Goal: Information Seeking & Learning: Learn about a topic

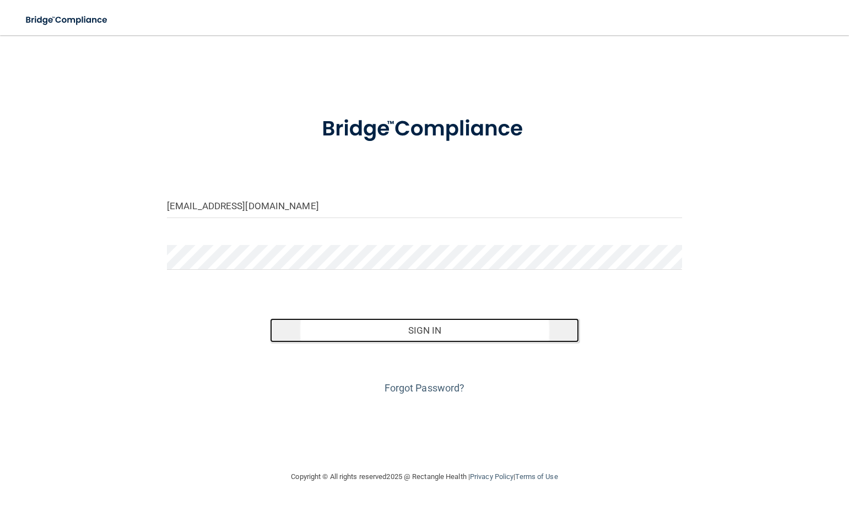
click at [427, 334] on button "Sign In" at bounding box center [424, 331] width 309 height 24
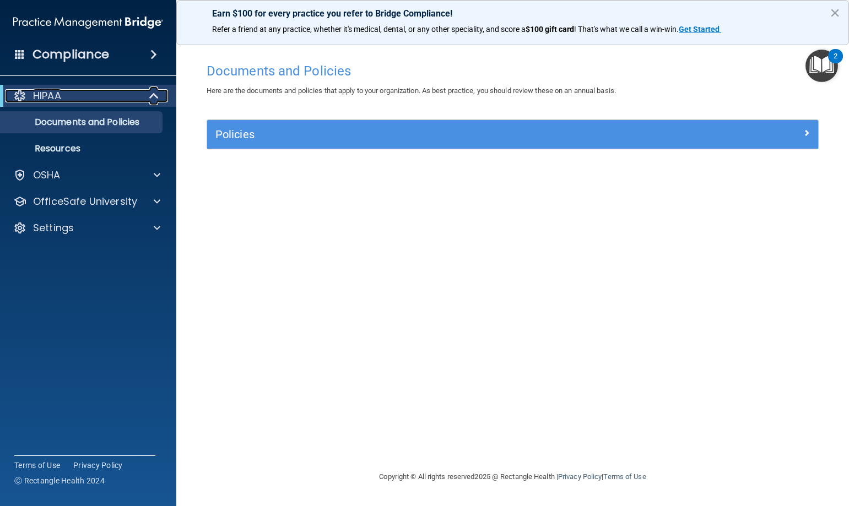
click at [121, 96] on div "HIPAA" at bounding box center [73, 95] width 136 height 13
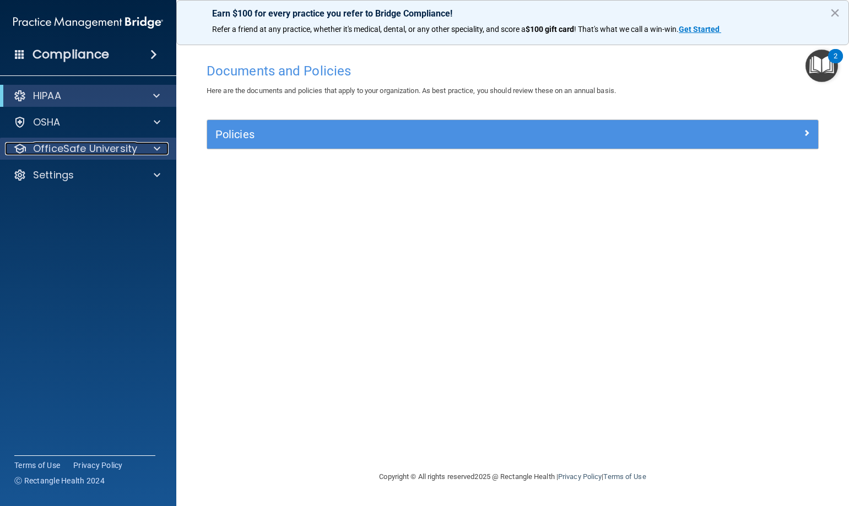
click at [107, 147] on p "OfficeSafe University" at bounding box center [85, 148] width 104 height 13
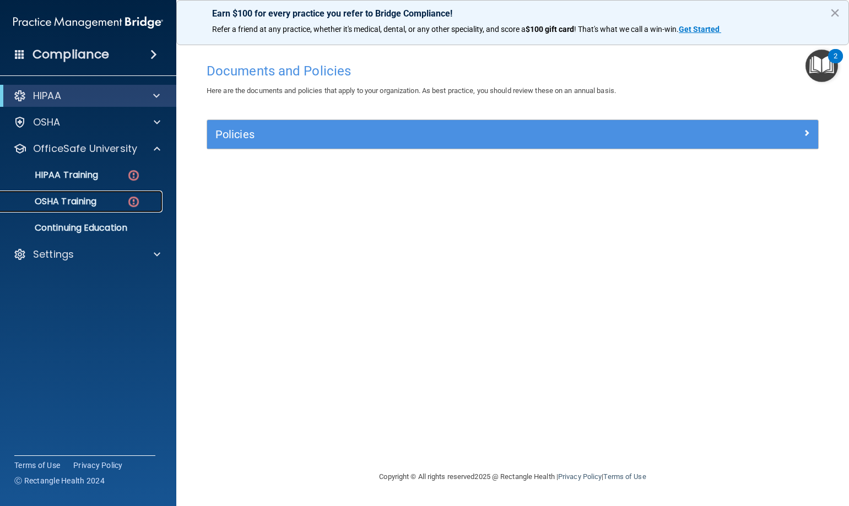
click at [96, 201] on p "OSHA Training" at bounding box center [51, 201] width 89 height 11
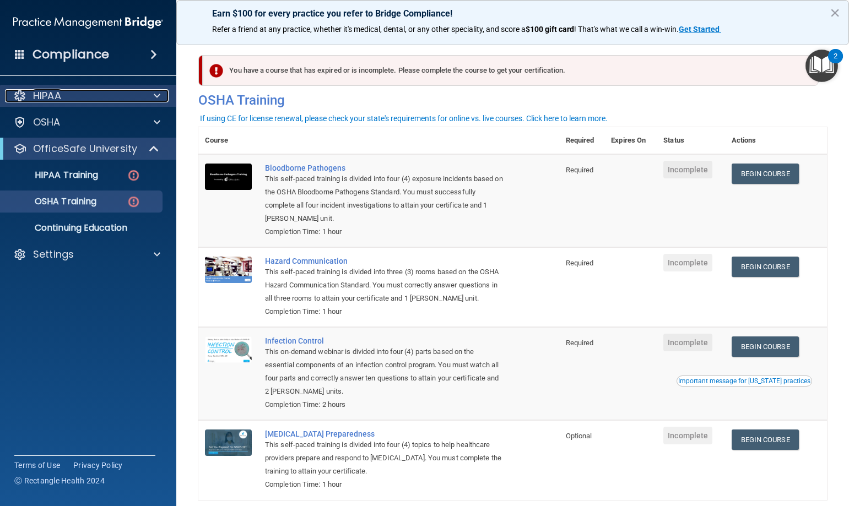
click at [76, 95] on div "HIPAA" at bounding box center [73, 95] width 137 height 13
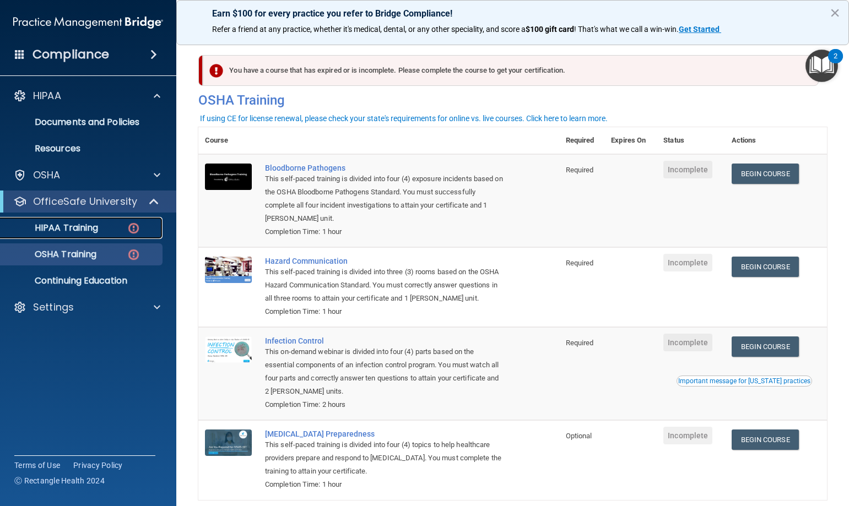
click at [122, 227] on div "HIPAA Training" at bounding box center [82, 228] width 150 height 11
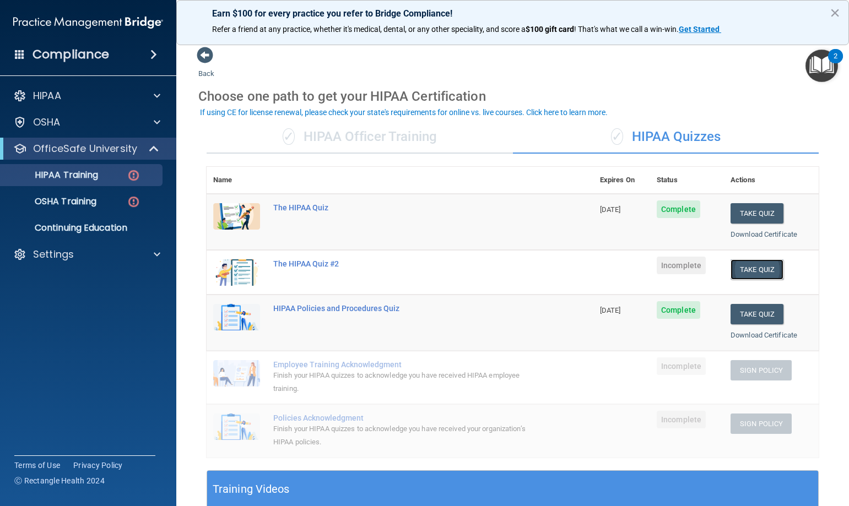
click at [756, 269] on button "Take Quiz" at bounding box center [757, 270] width 53 height 20
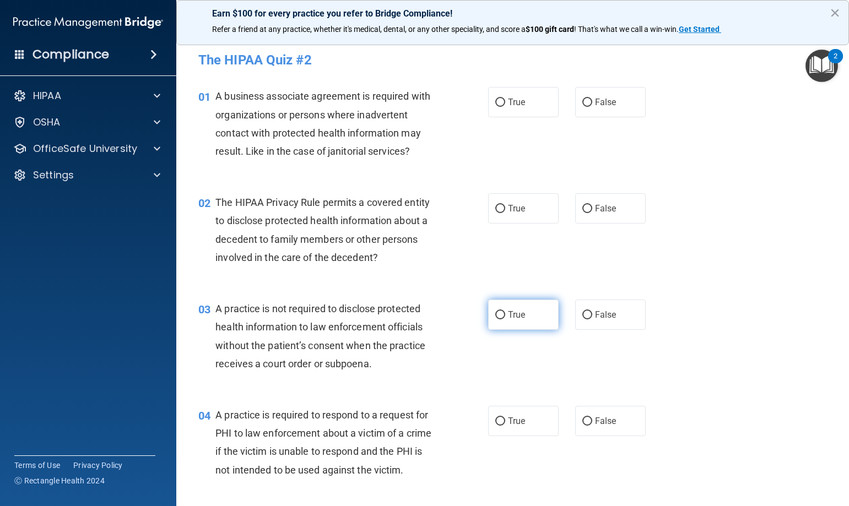
click at [490, 312] on label "True" at bounding box center [523, 315] width 71 height 30
click at [495, 312] on input "True" at bounding box center [500, 315] width 10 height 8
radio input "true"
click at [584, 422] on input "False" at bounding box center [588, 422] width 10 height 8
radio input "true"
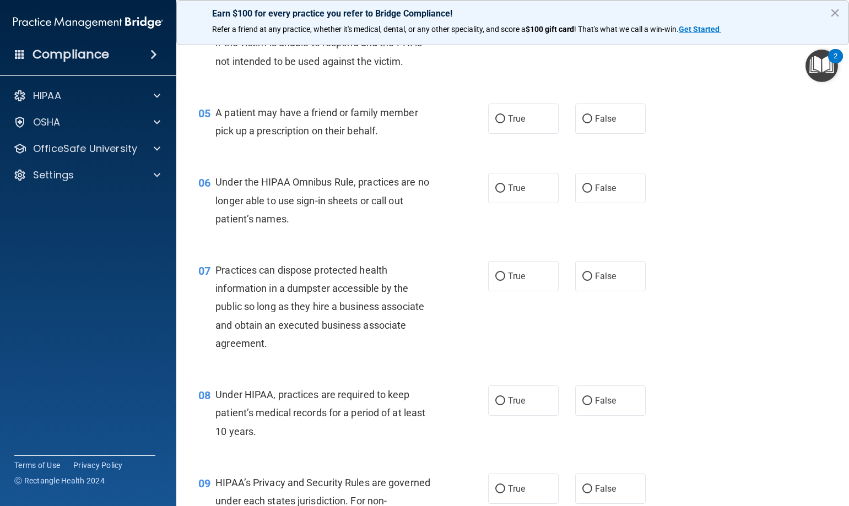
scroll to position [441, 0]
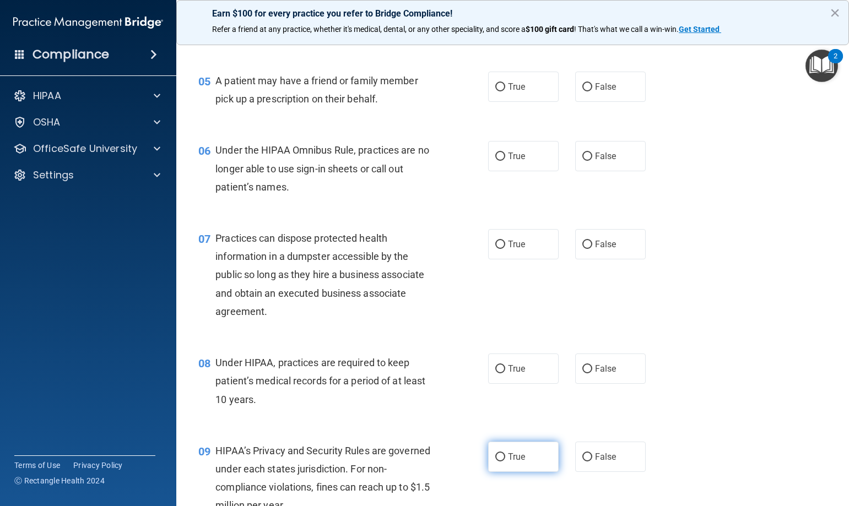
click at [495, 456] on input "True" at bounding box center [500, 458] width 10 height 8
radio input "true"
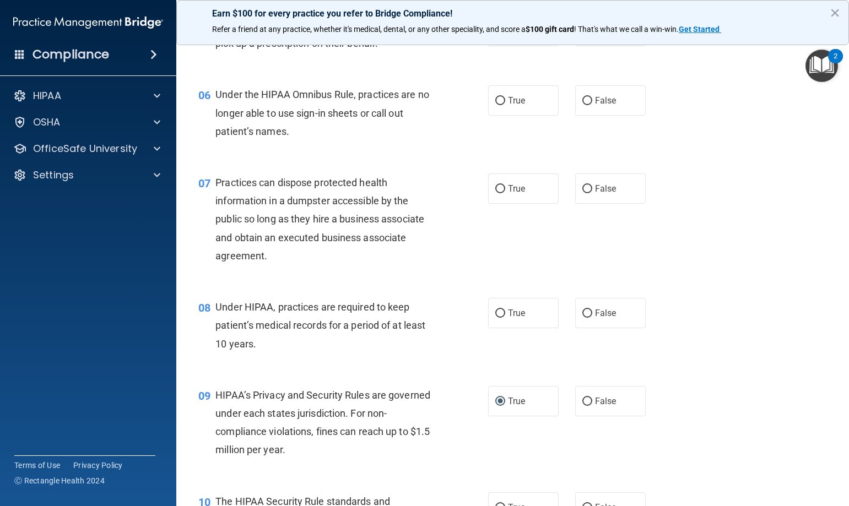
scroll to position [551, 0]
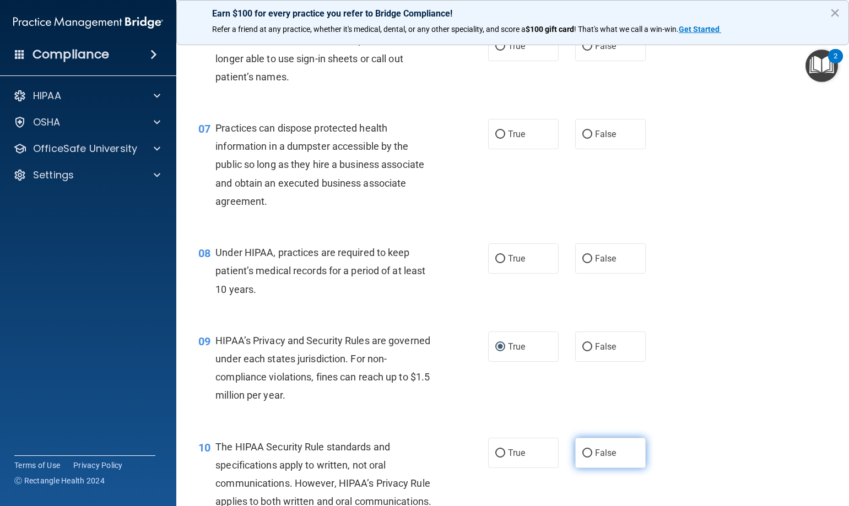
click at [583, 451] on input "False" at bounding box center [588, 454] width 10 height 8
radio input "true"
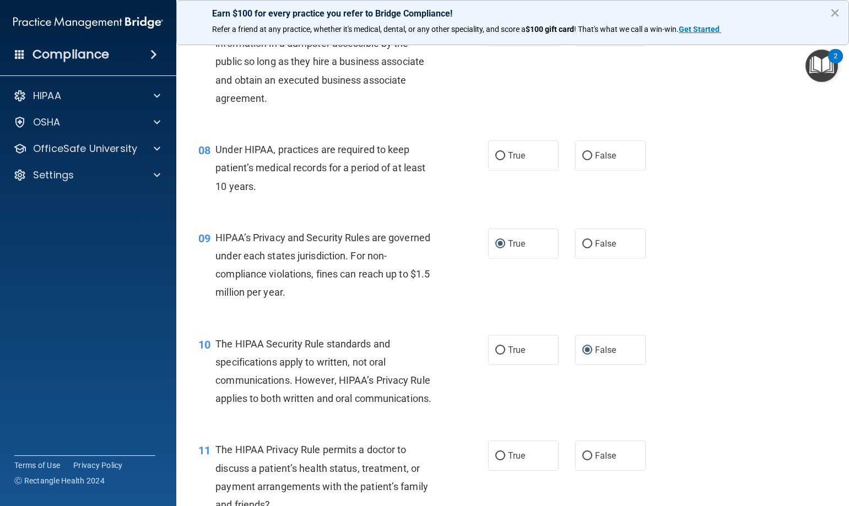
scroll to position [661, 0]
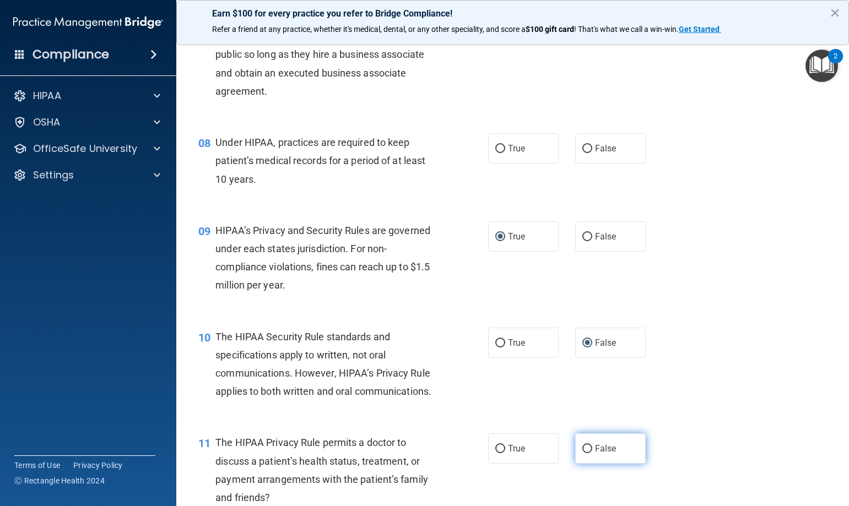
click at [583, 450] on input "False" at bounding box center [588, 449] width 10 height 8
radio input "true"
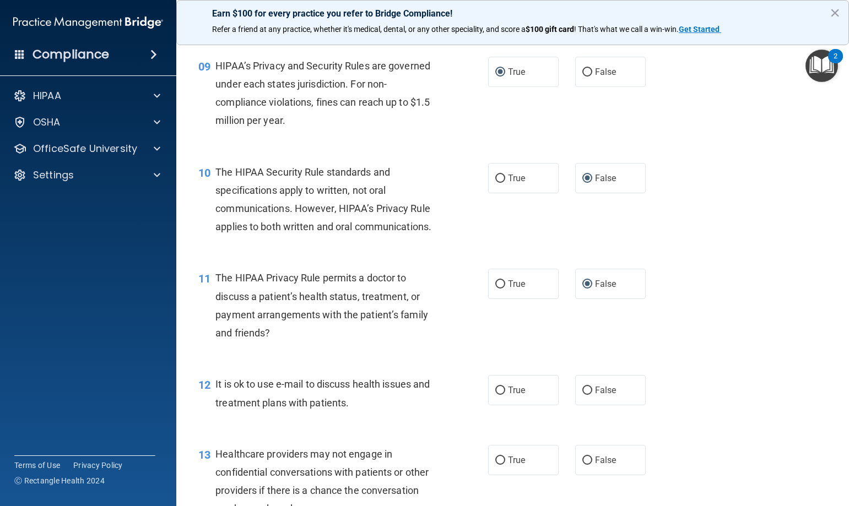
scroll to position [827, 0]
click at [496, 463] on input "True" at bounding box center [500, 460] width 10 height 8
radio input "true"
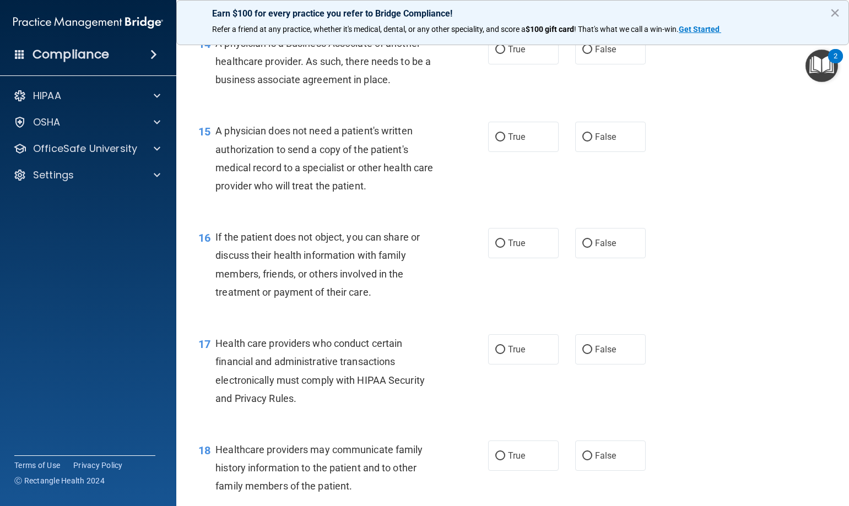
scroll to position [1378, 0]
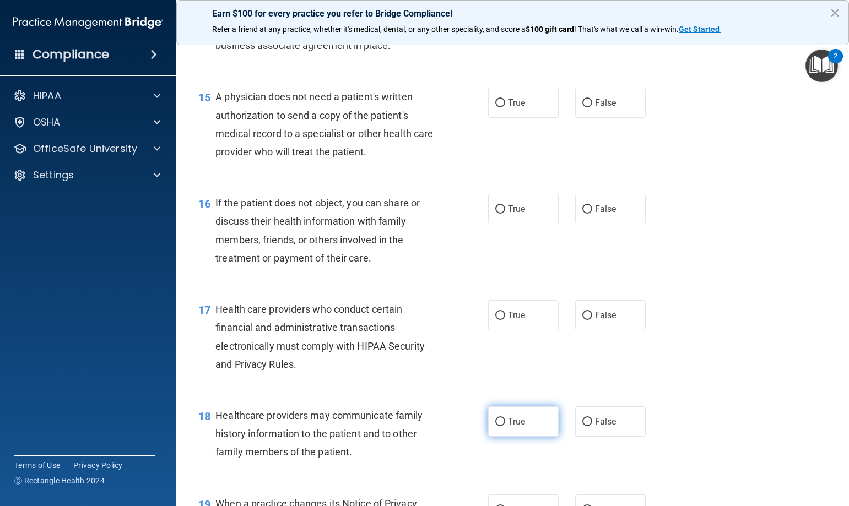
click at [498, 423] on input "True" at bounding box center [500, 422] width 10 height 8
radio input "true"
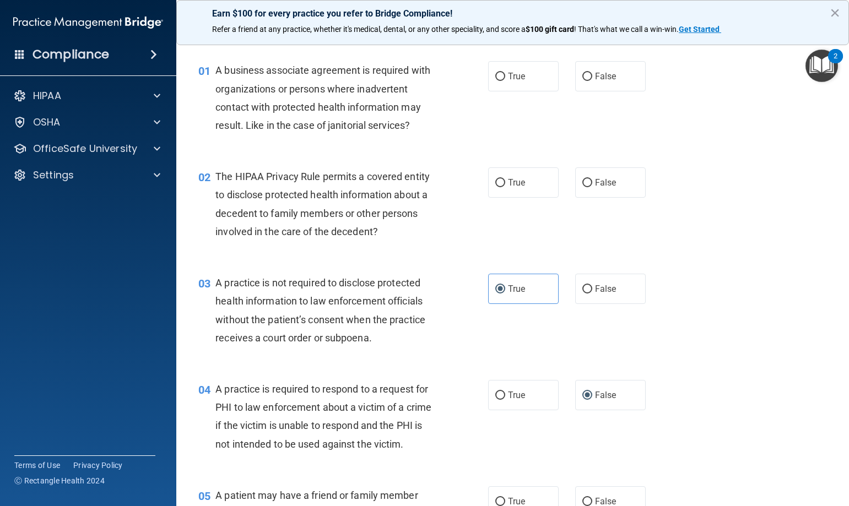
scroll to position [0, 0]
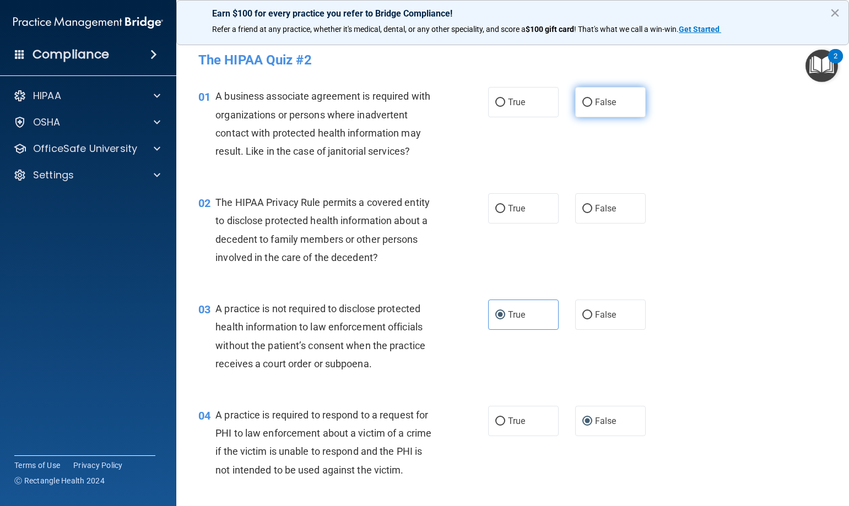
click at [584, 101] on input "False" at bounding box center [588, 103] width 10 height 8
radio input "true"
click at [495, 211] on input "True" at bounding box center [500, 209] width 10 height 8
radio input "true"
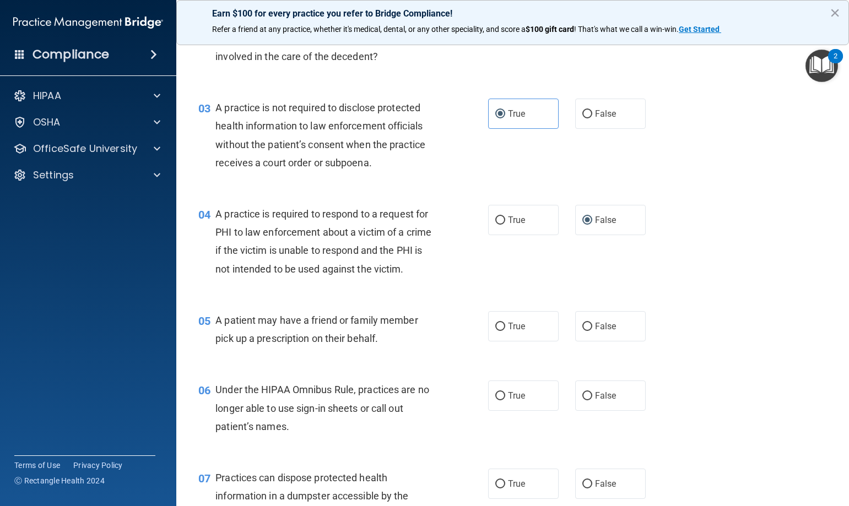
scroll to position [220, 0]
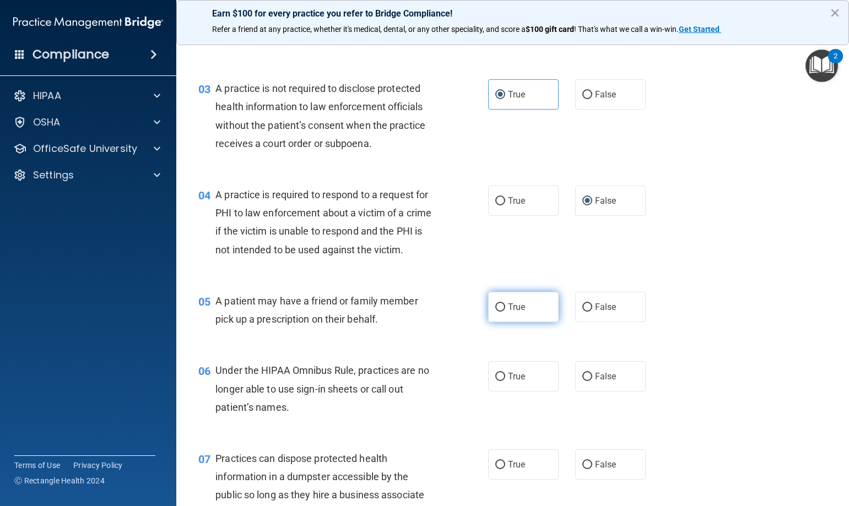
click at [497, 307] on input "True" at bounding box center [500, 308] width 10 height 8
radio input "true"
click at [583, 378] on input "False" at bounding box center [588, 377] width 10 height 8
radio input "true"
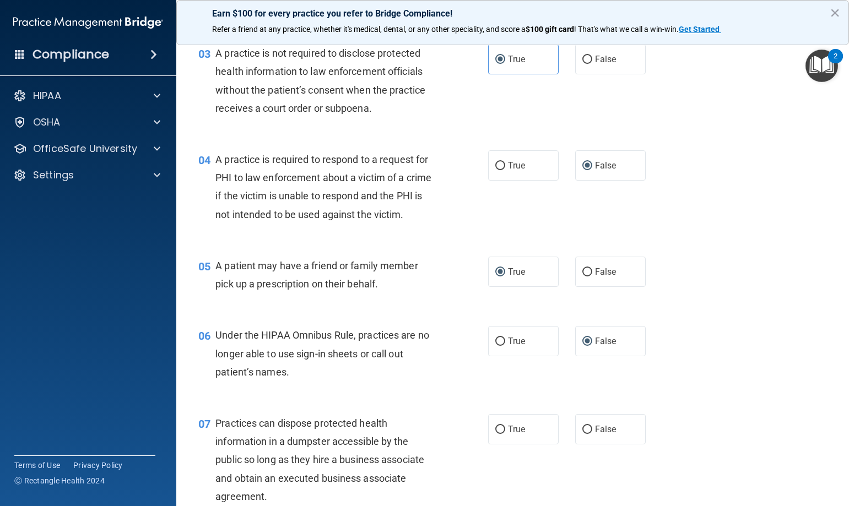
scroll to position [276, 0]
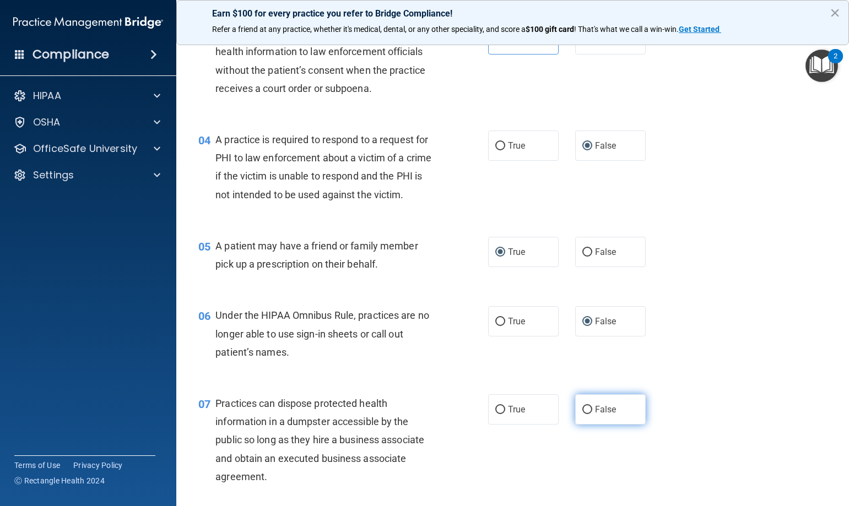
click at [583, 413] on input "False" at bounding box center [588, 410] width 10 height 8
radio input "true"
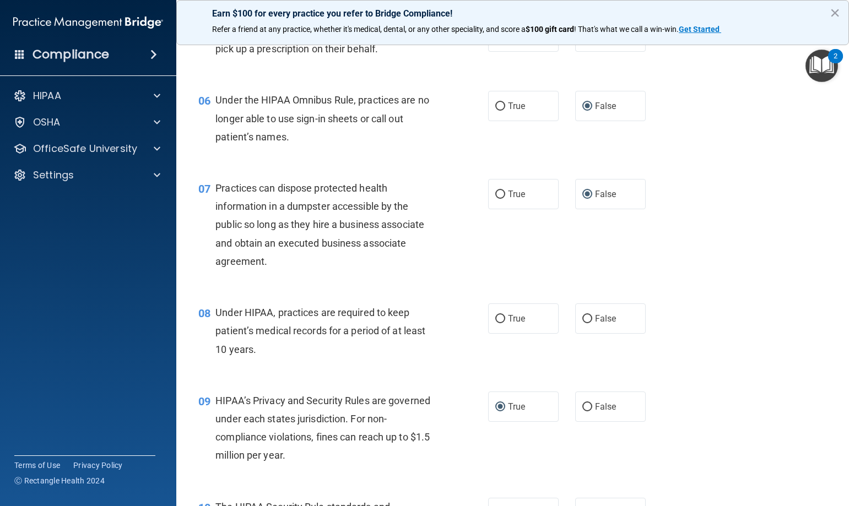
scroll to position [496, 0]
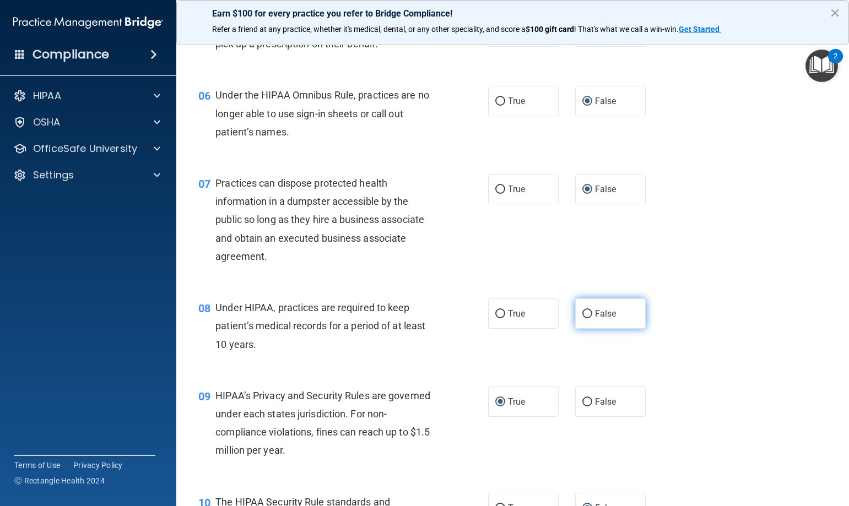
click at [583, 315] on input "False" at bounding box center [588, 314] width 10 height 8
radio input "true"
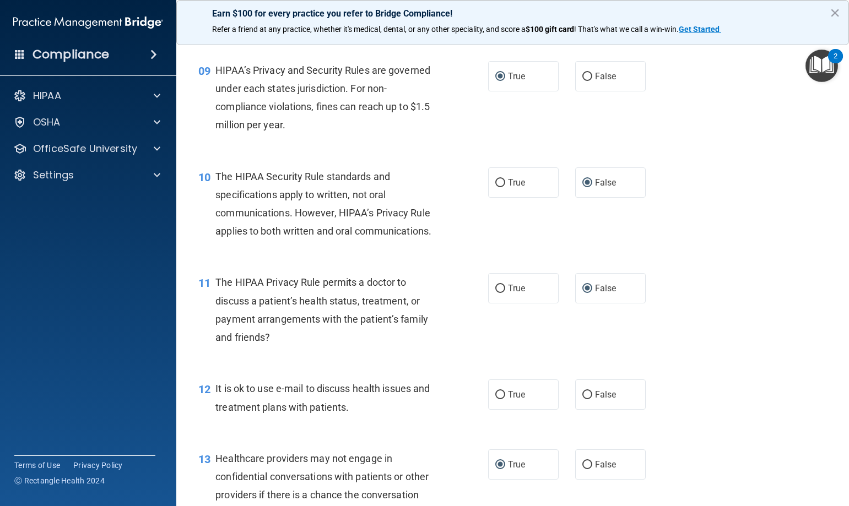
scroll to position [827, 0]
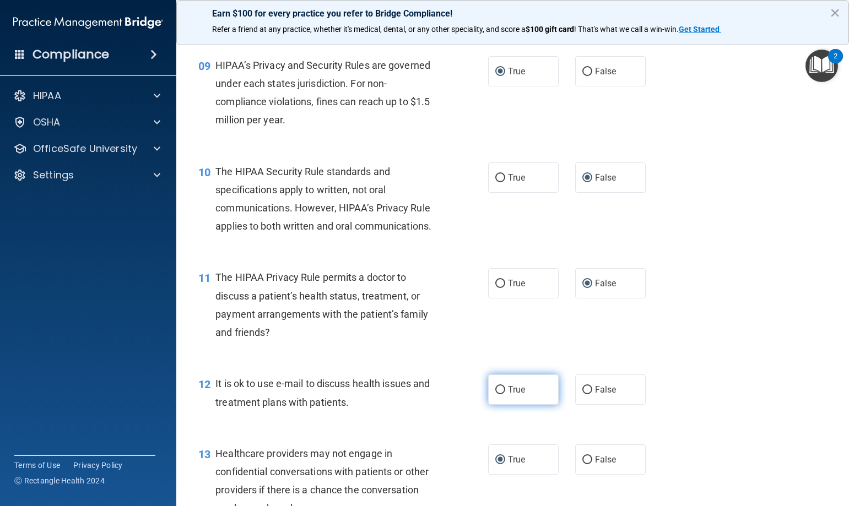
click at [496, 391] on input "True" at bounding box center [500, 390] width 10 height 8
radio input "true"
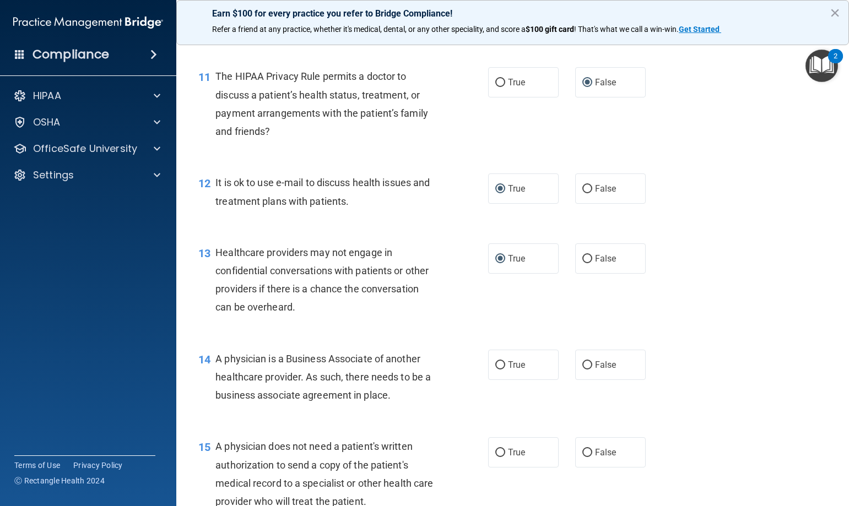
scroll to position [1047, 0]
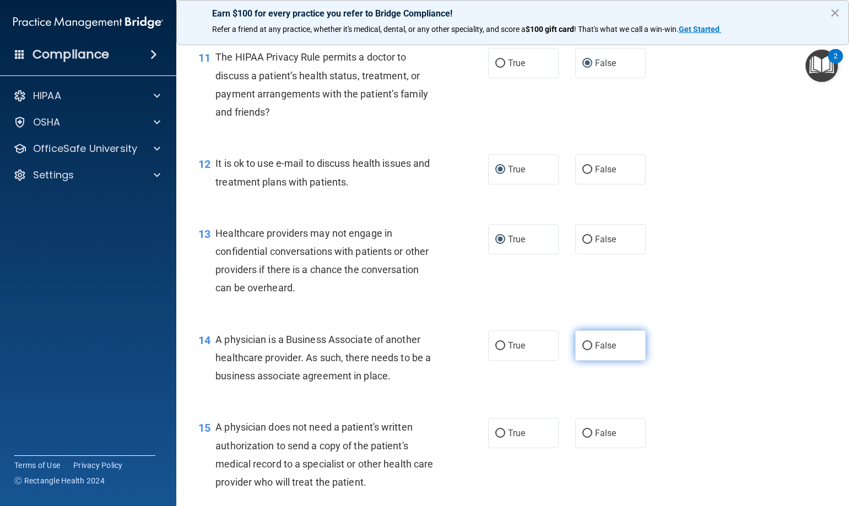
click at [583, 343] on input "False" at bounding box center [588, 346] width 10 height 8
radio input "true"
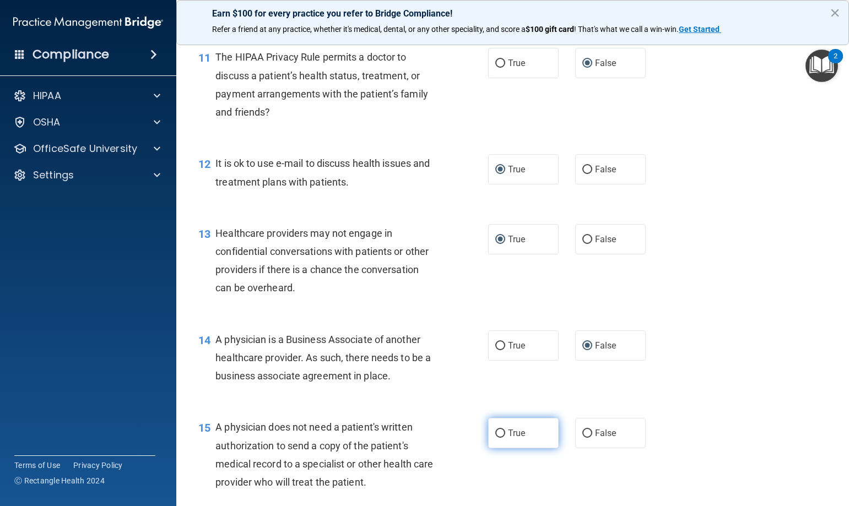
click at [499, 433] on input "True" at bounding box center [500, 434] width 10 height 8
radio input "true"
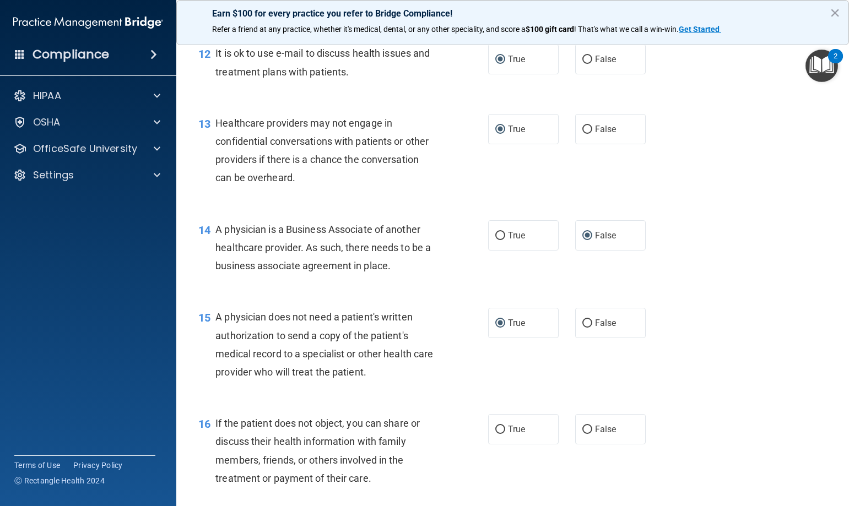
scroll to position [1212, 0]
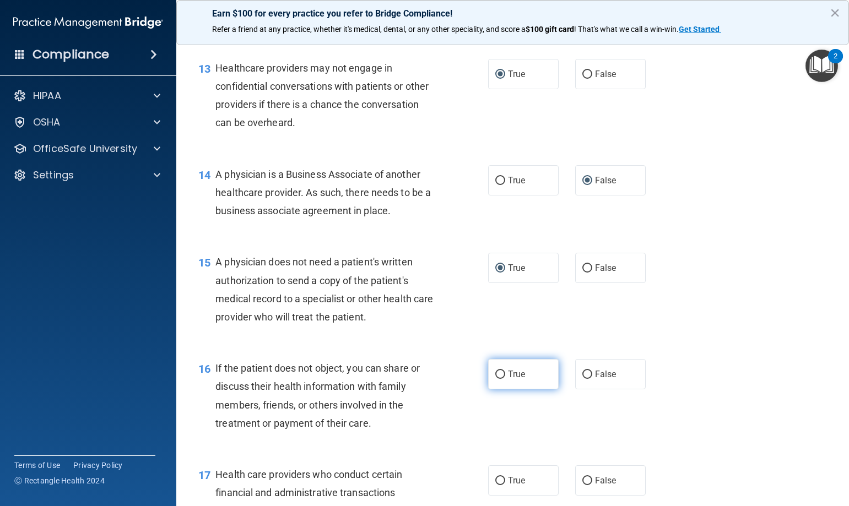
click at [495, 375] on input "True" at bounding box center [500, 375] width 10 height 8
radio input "true"
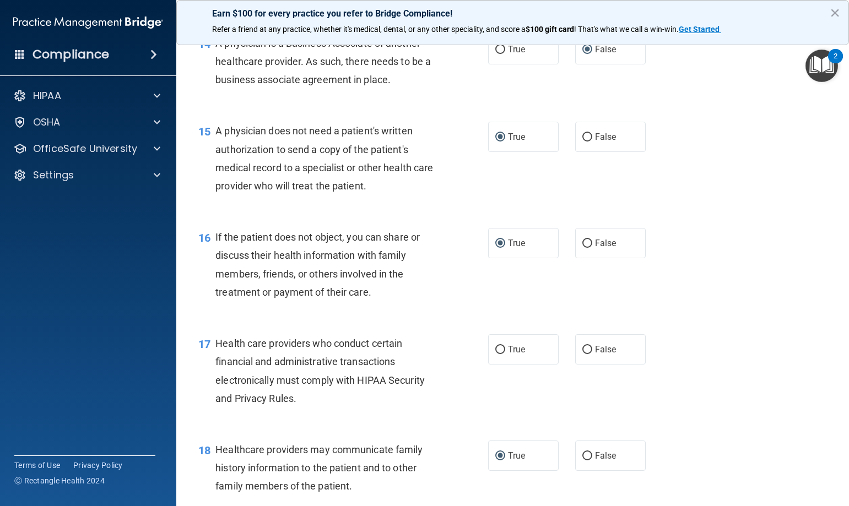
scroll to position [1378, 0]
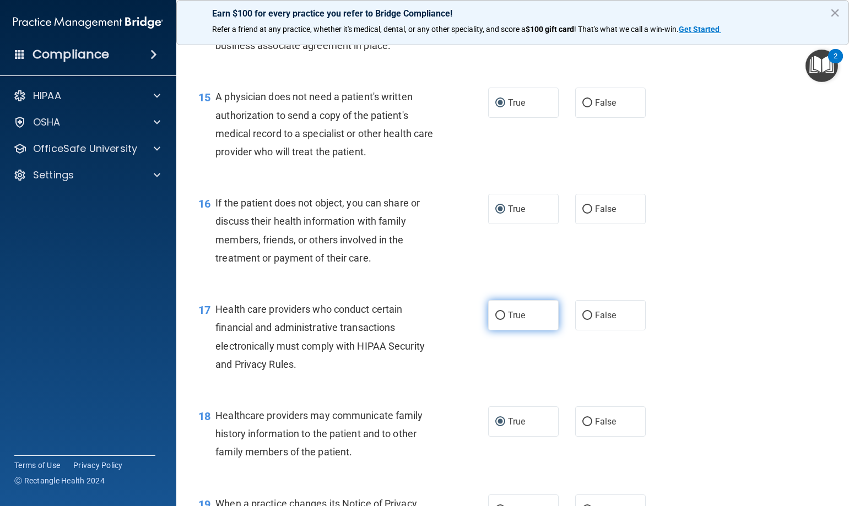
click at [502, 318] on label "True" at bounding box center [523, 315] width 71 height 30
click at [502, 318] on input "True" at bounding box center [500, 316] width 10 height 8
radio input "true"
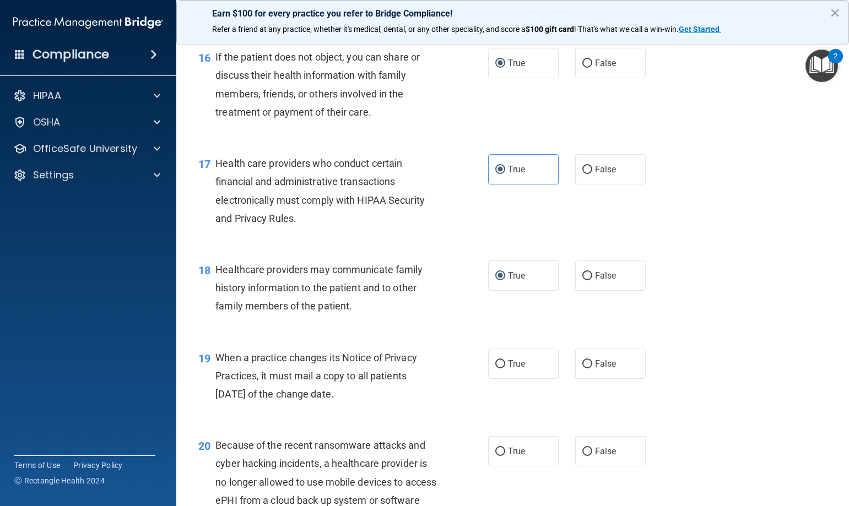
scroll to position [1543, 0]
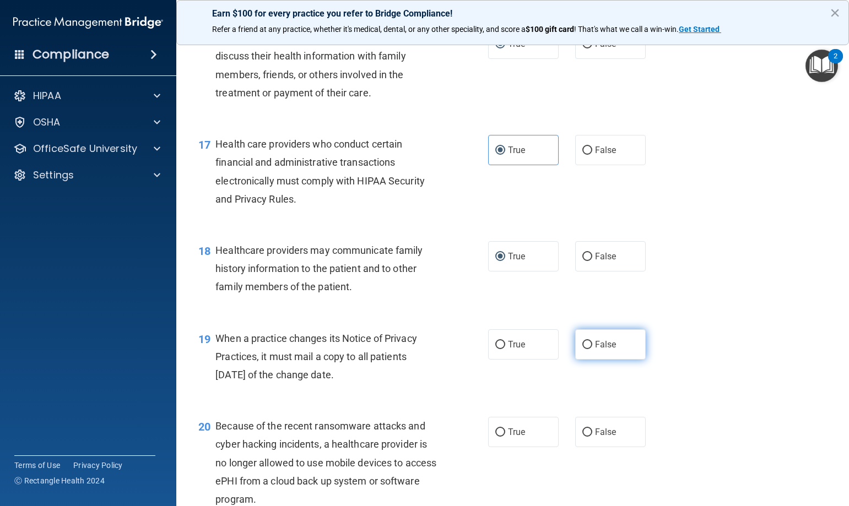
click at [585, 343] on input "False" at bounding box center [588, 345] width 10 height 8
radio input "true"
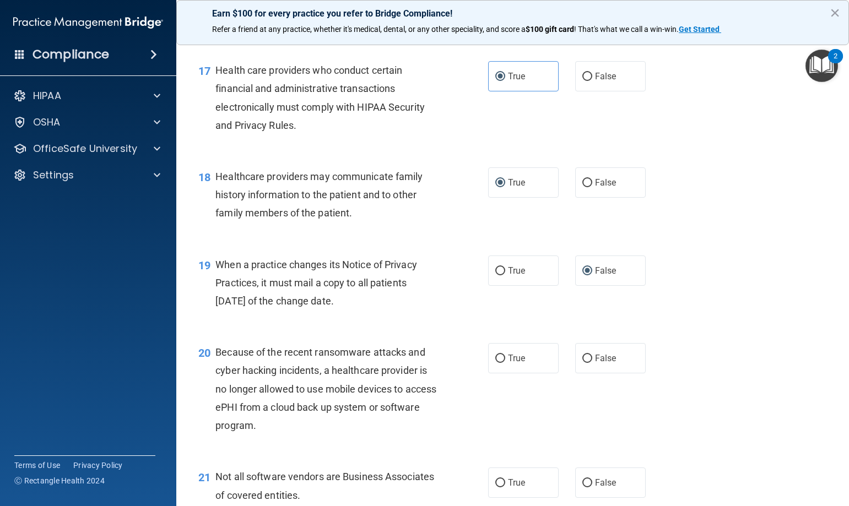
scroll to position [1616, 0]
click at [585, 359] on input "False" at bounding box center [588, 359] width 10 height 8
radio input "true"
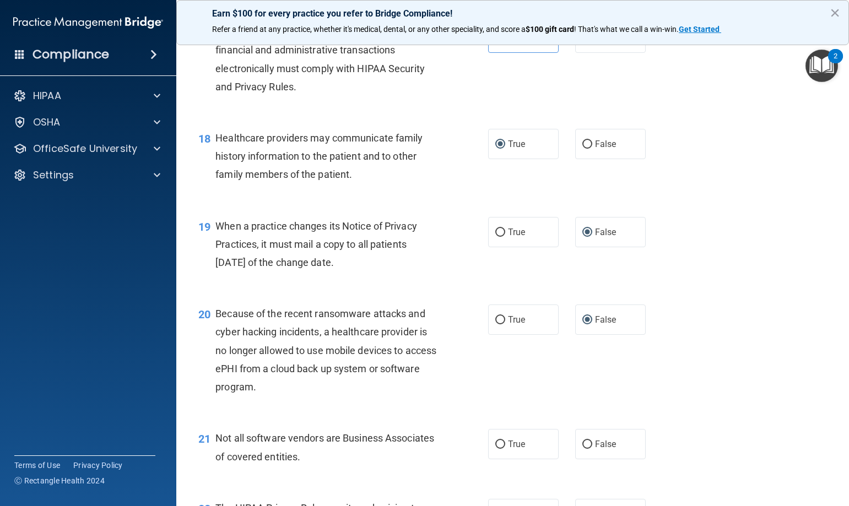
scroll to position [1727, 0]
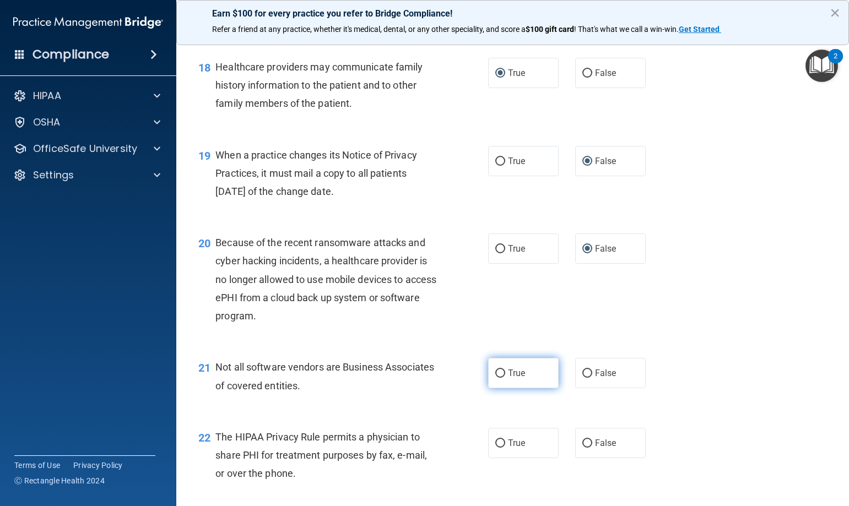
click at [496, 375] on input "True" at bounding box center [500, 374] width 10 height 8
radio input "true"
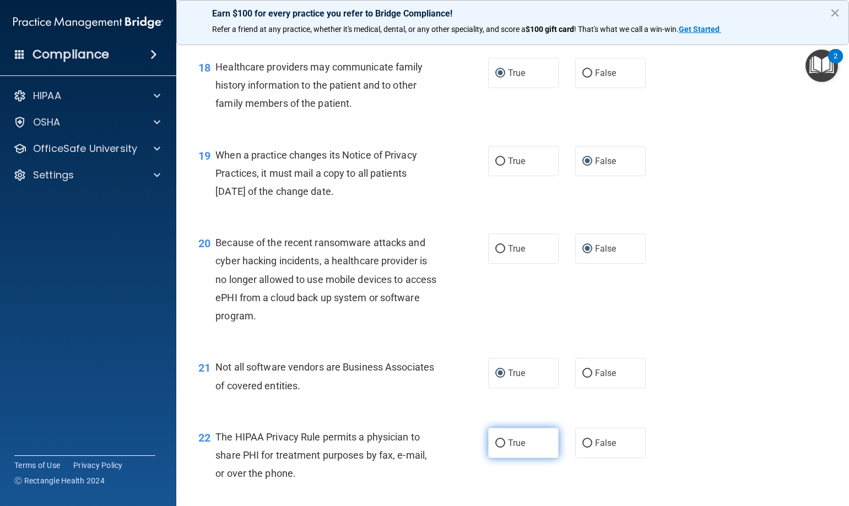
click at [508, 440] on span "True" at bounding box center [516, 443] width 17 height 10
click at [504, 440] on input "True" at bounding box center [500, 444] width 10 height 8
radio input "true"
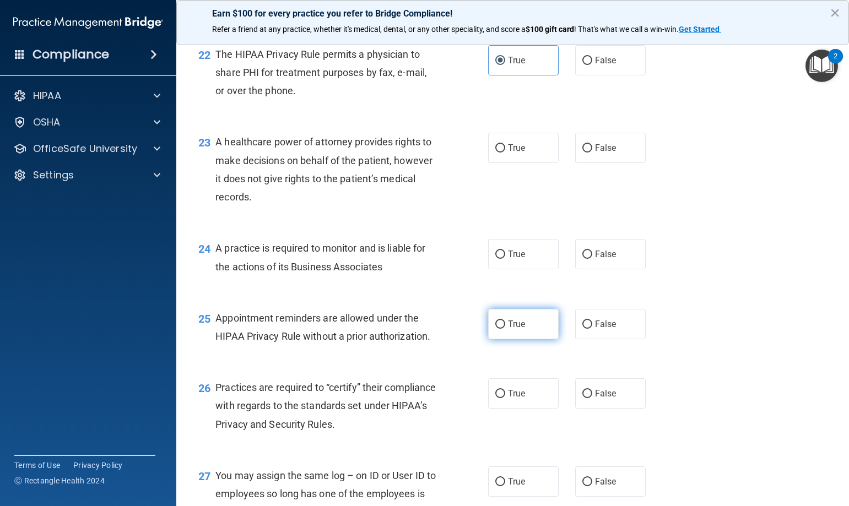
scroll to position [2112, 0]
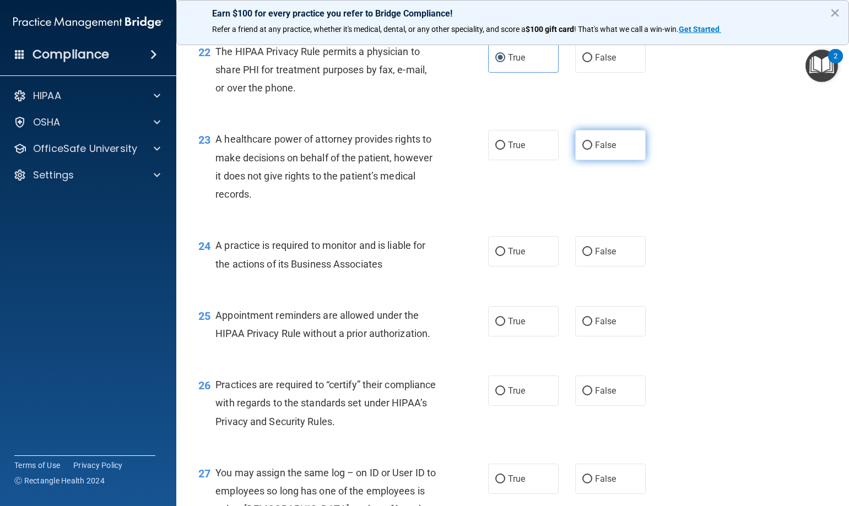
click at [584, 145] on input "False" at bounding box center [588, 146] width 10 height 8
radio input "true"
click at [595, 251] on span "False" at bounding box center [605, 251] width 21 height 10
click at [591, 251] on input "False" at bounding box center [588, 252] width 10 height 8
radio input "true"
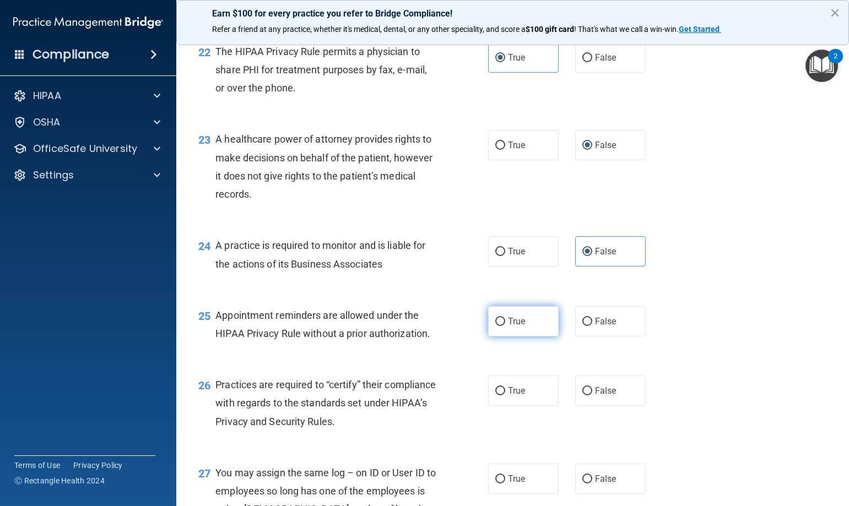
click at [495, 320] on input "True" at bounding box center [500, 322] width 10 height 8
radio input "true"
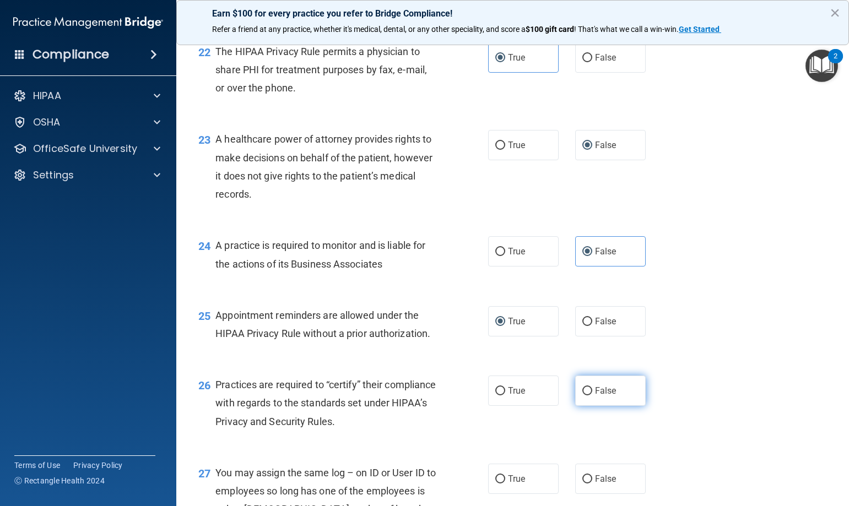
click at [585, 387] on input "False" at bounding box center [588, 391] width 10 height 8
radio input "true"
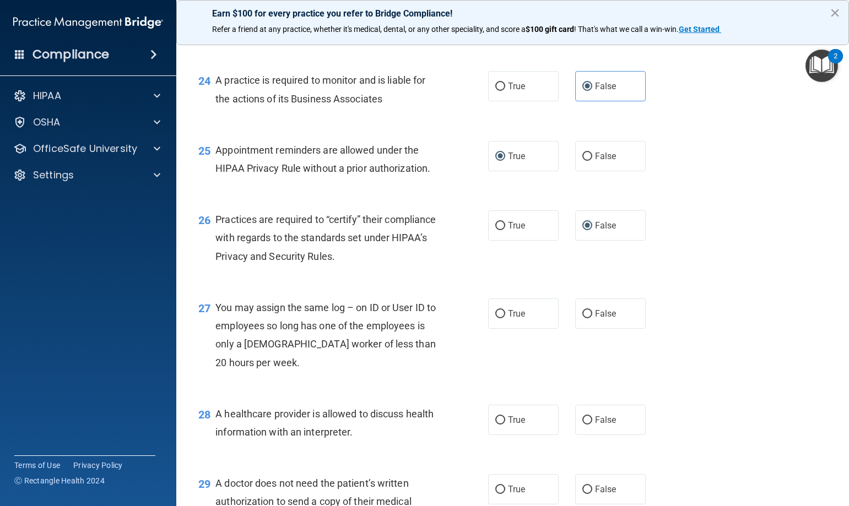
scroll to position [2333, 0]
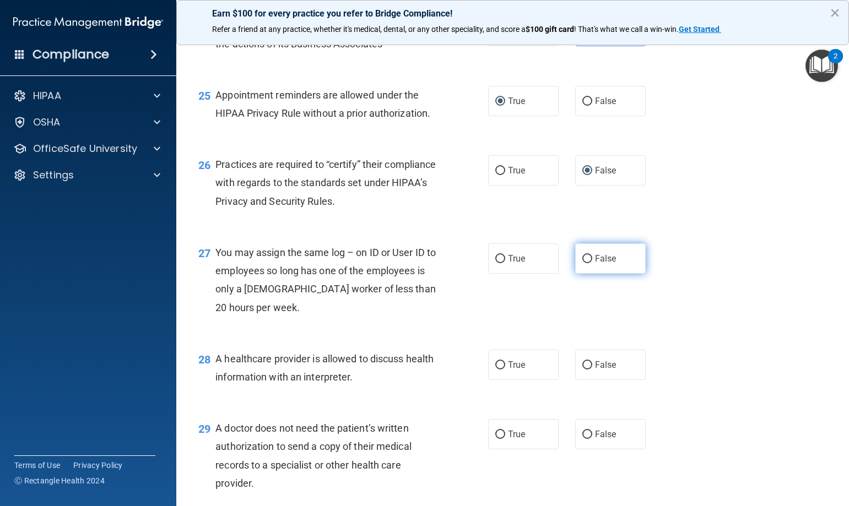
click at [584, 257] on input "False" at bounding box center [588, 259] width 10 height 8
radio input "true"
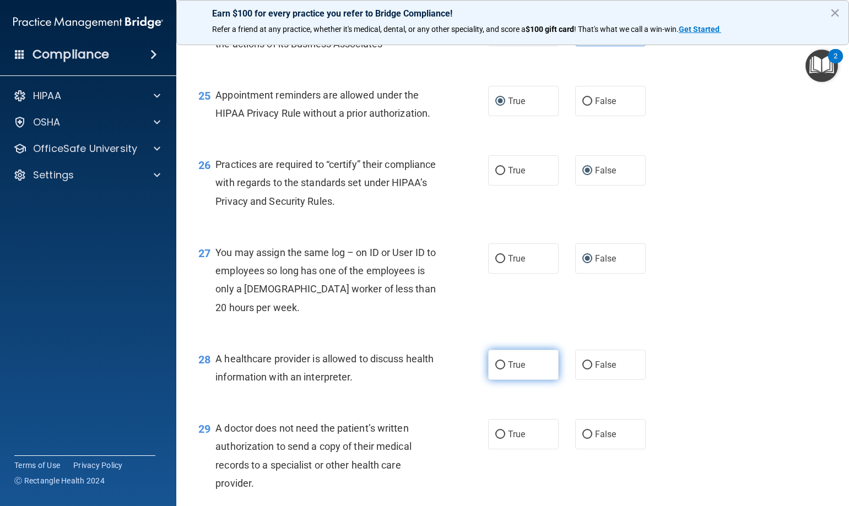
click at [499, 367] on input "True" at bounding box center [500, 366] width 10 height 8
radio input "true"
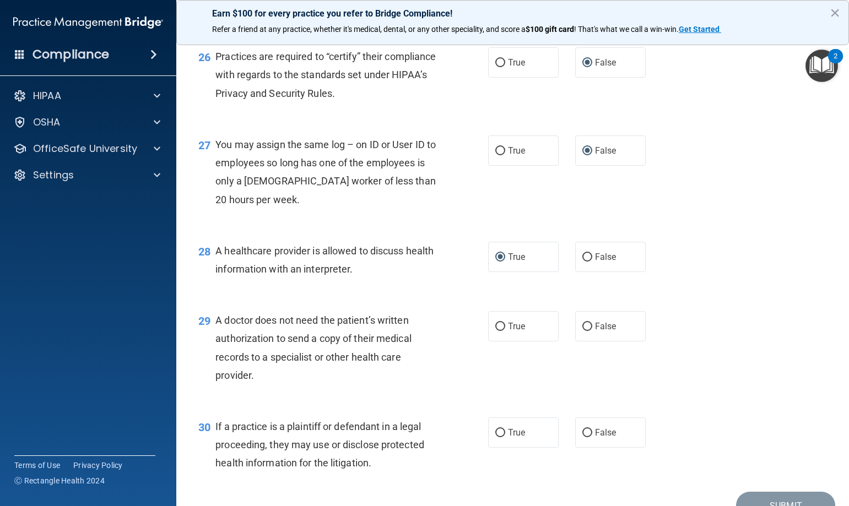
scroll to position [2443, 0]
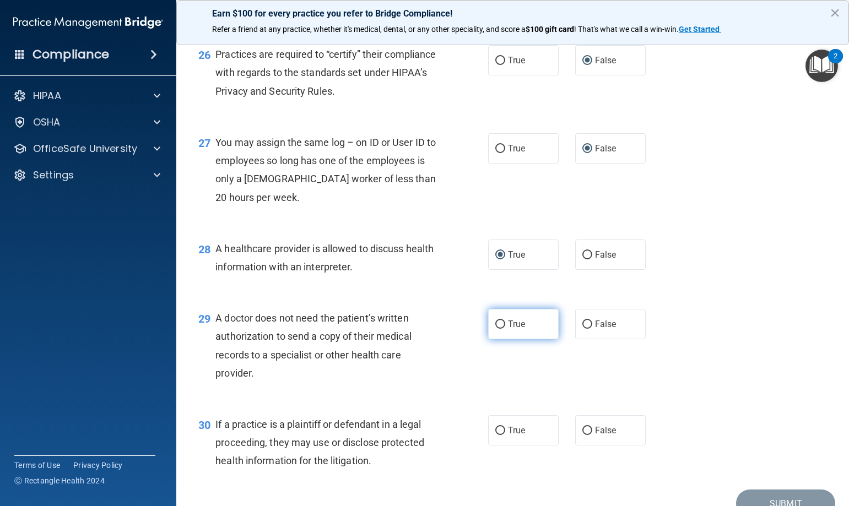
click at [495, 321] on input "True" at bounding box center [500, 325] width 10 height 8
radio input "true"
click at [501, 429] on label "True" at bounding box center [523, 431] width 71 height 30
click at [501, 429] on input "True" at bounding box center [500, 431] width 10 height 8
radio input "true"
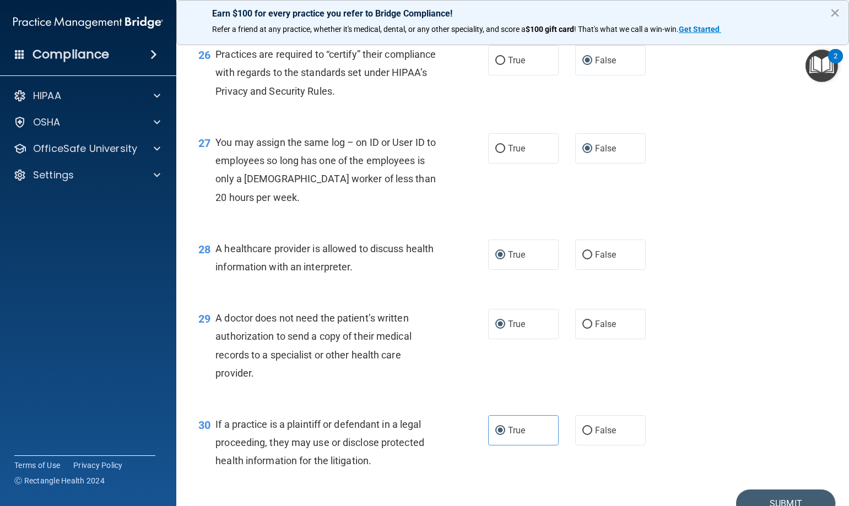
scroll to position [2498, 0]
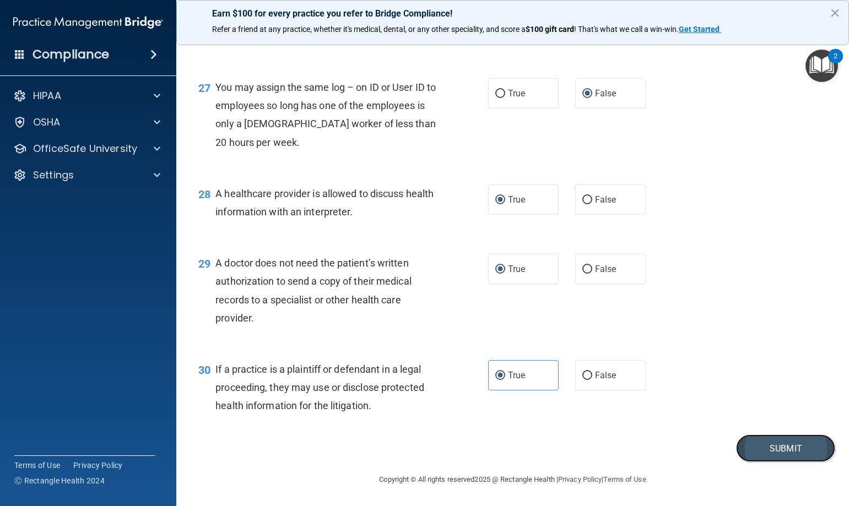
click at [768, 453] on button "Submit" at bounding box center [785, 449] width 99 height 28
click at [778, 448] on button "Submit" at bounding box center [785, 449] width 99 height 28
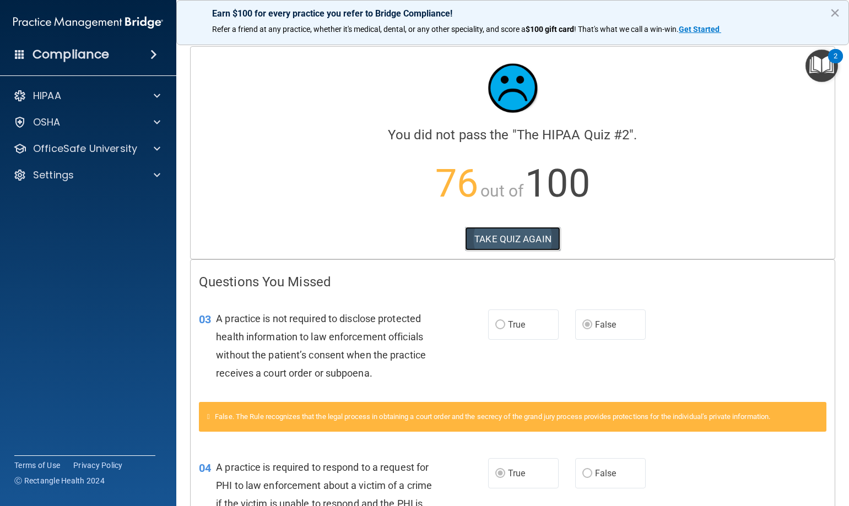
click at [510, 235] on button "TAKE QUIZ AGAIN" at bounding box center [512, 239] width 95 height 24
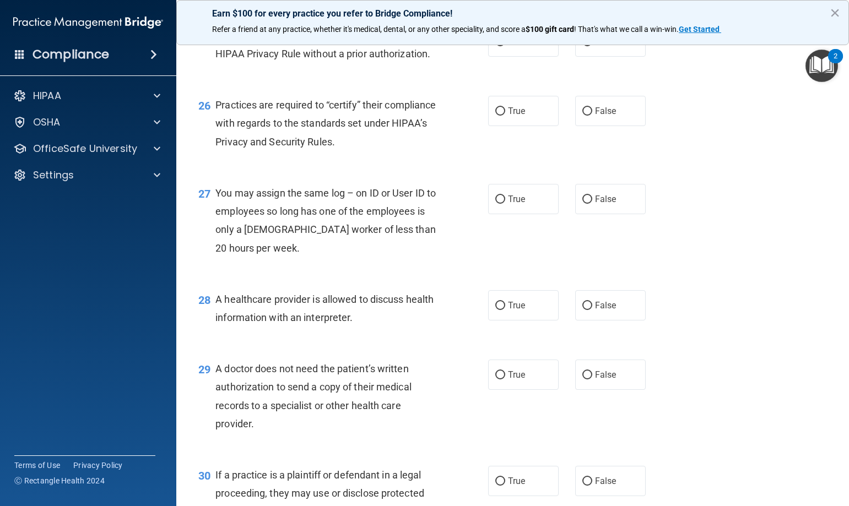
scroll to position [2498, 0]
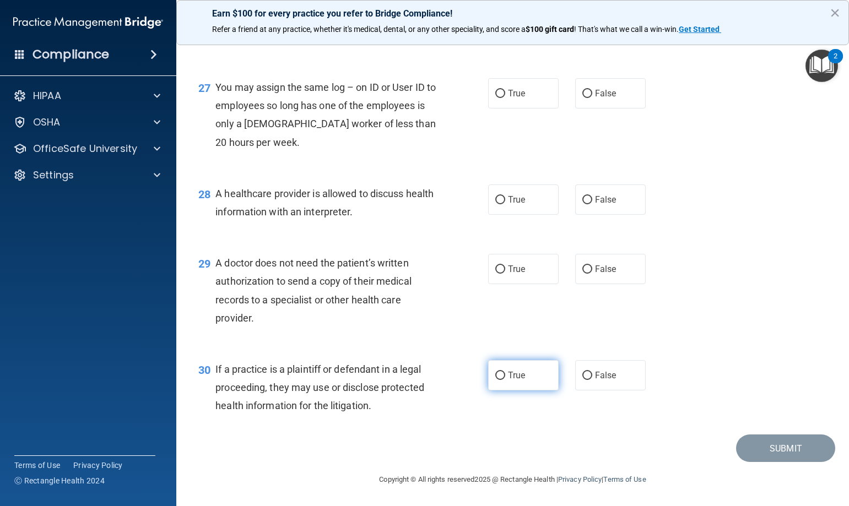
drag, startPoint x: 502, startPoint y: 373, endPoint x: 500, endPoint y: 364, distance: 8.6
click at [502, 371] on label "True" at bounding box center [523, 375] width 71 height 30
click at [502, 372] on input "True" at bounding box center [500, 376] width 10 height 8
radio input "true"
click at [495, 269] on input "True" at bounding box center [500, 270] width 10 height 8
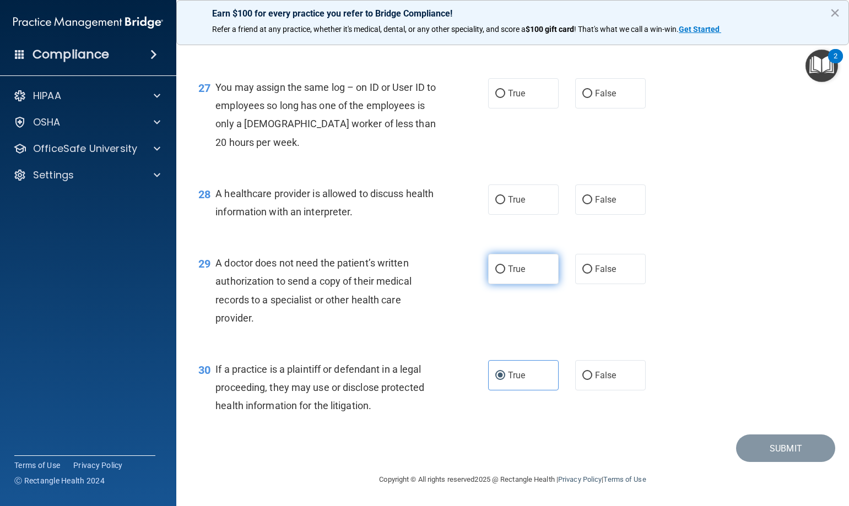
radio input "true"
click at [498, 199] on input "True" at bounding box center [500, 200] width 10 height 8
radio input "true"
click at [583, 91] on input "False" at bounding box center [588, 94] width 10 height 8
radio input "true"
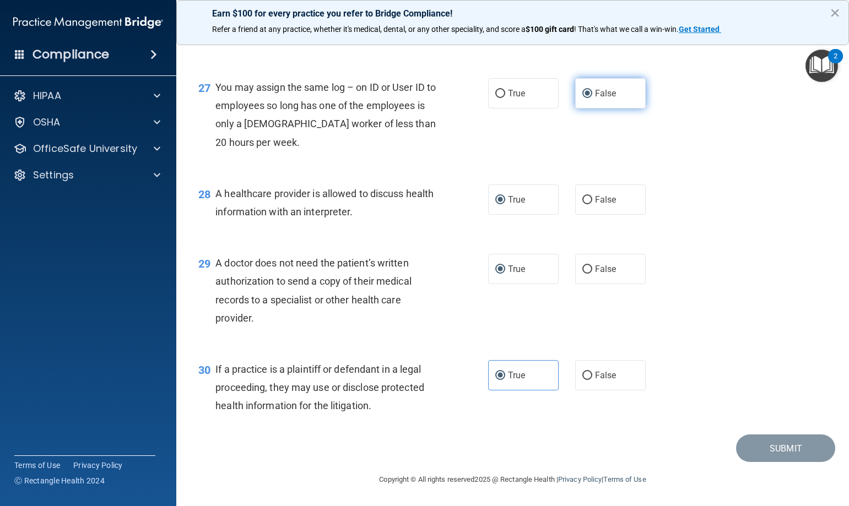
scroll to position [2388, 0]
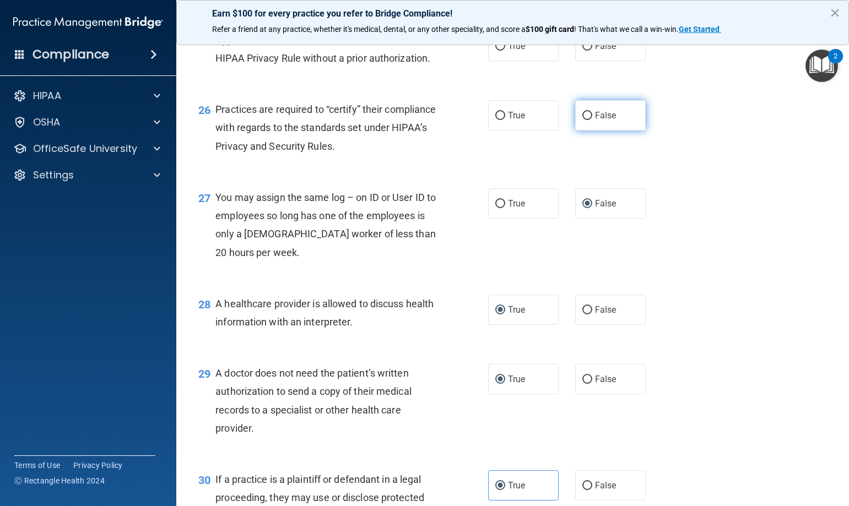
click at [585, 115] on input "False" at bounding box center [588, 116] width 10 height 8
radio input "true"
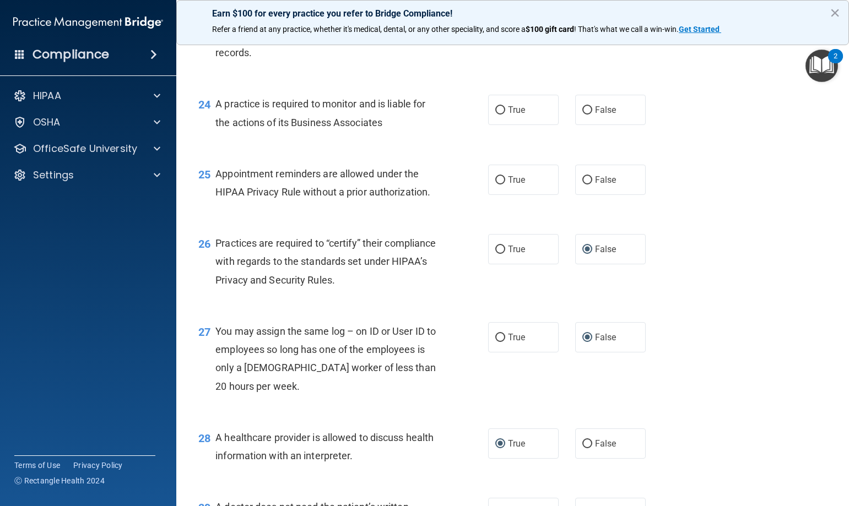
scroll to position [2223, 0]
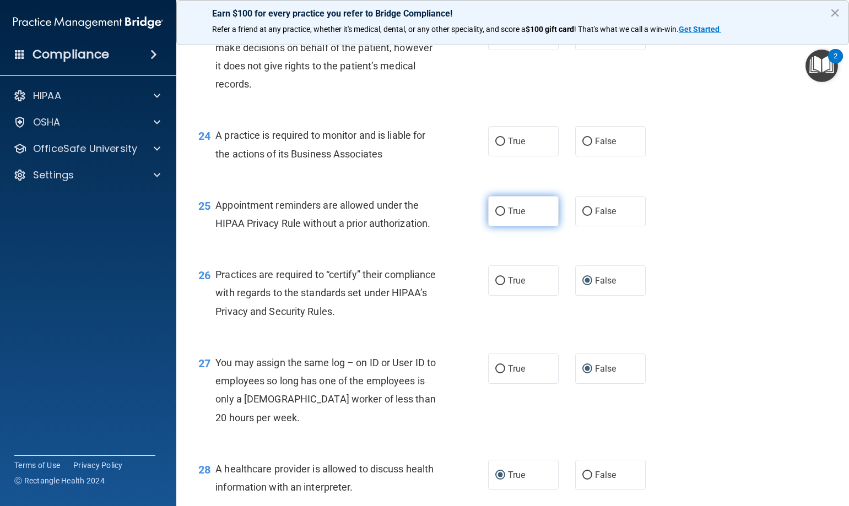
click at [490, 216] on label "True" at bounding box center [523, 211] width 71 height 30
click at [495, 216] on input "True" at bounding box center [500, 212] width 10 height 8
radio input "true"
click at [583, 143] on input "False" at bounding box center [588, 142] width 10 height 8
radio input "true"
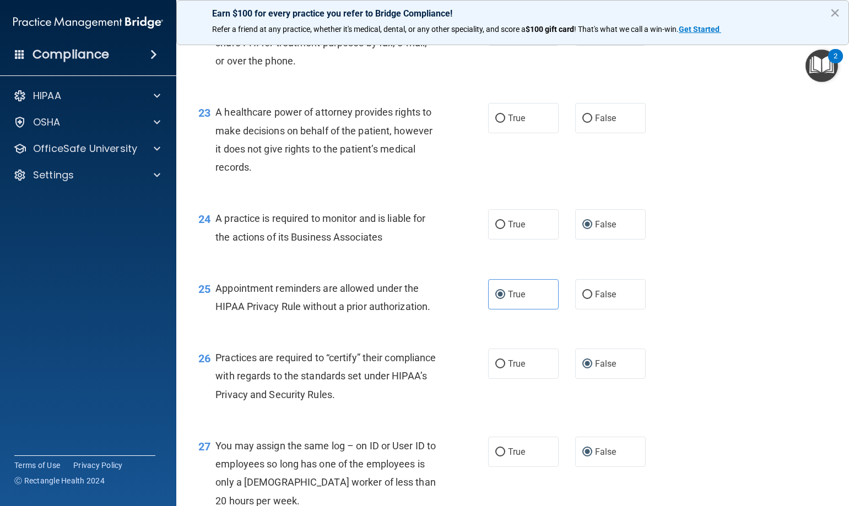
scroll to position [2112, 0]
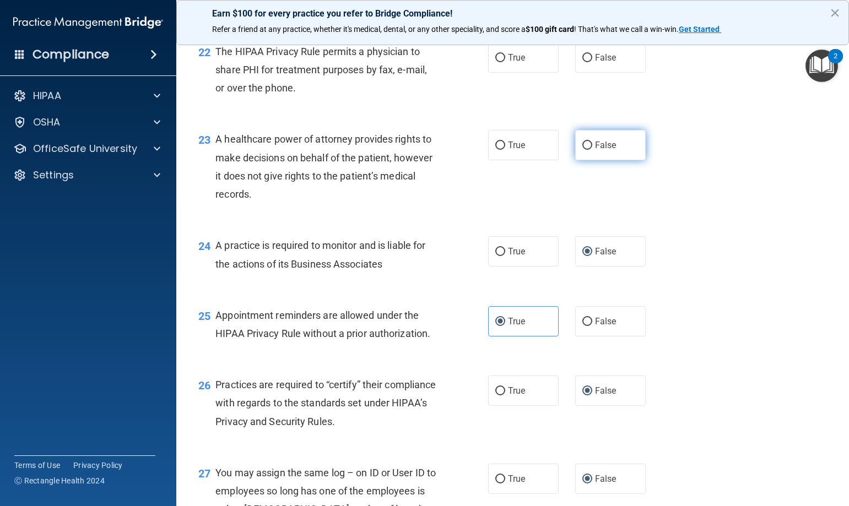
click at [586, 149] on label "False" at bounding box center [610, 145] width 71 height 30
click at [584, 145] on input "False" at bounding box center [588, 146] width 10 height 8
radio input "true"
click at [498, 58] on input "True" at bounding box center [500, 58] width 10 height 8
radio input "true"
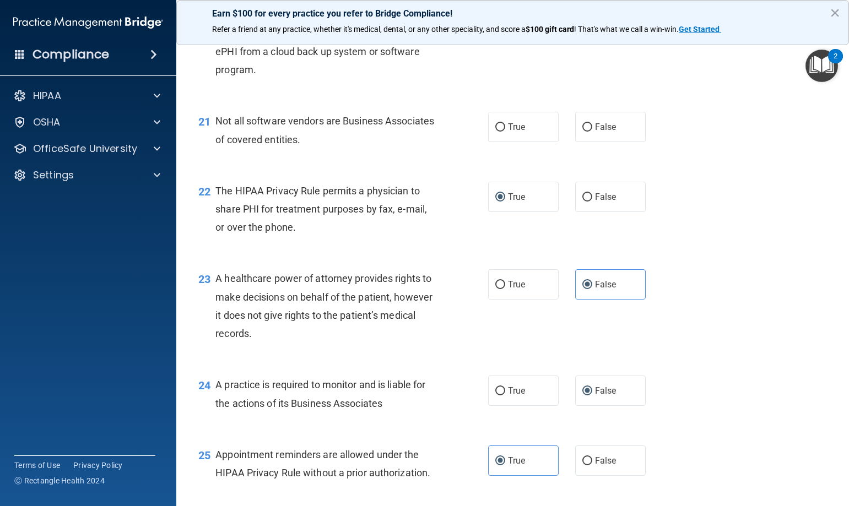
scroll to position [1947, 0]
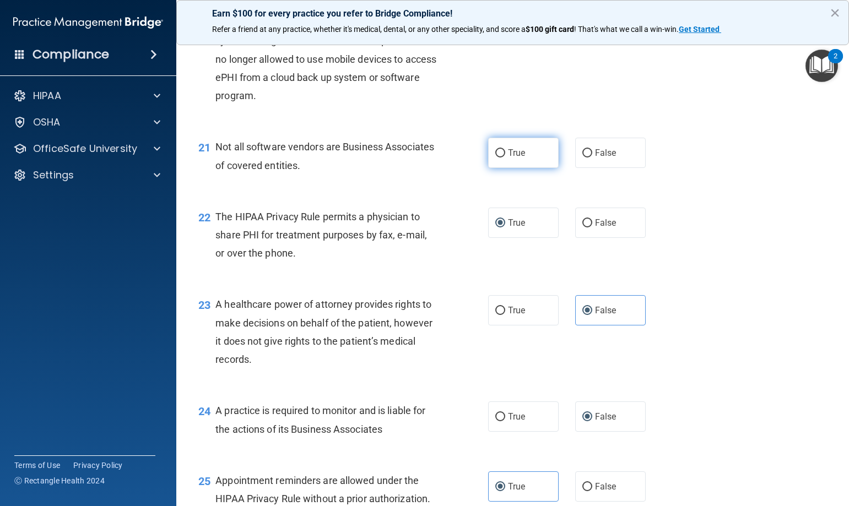
click at [495, 152] on input "True" at bounding box center [500, 153] width 10 height 8
radio input "true"
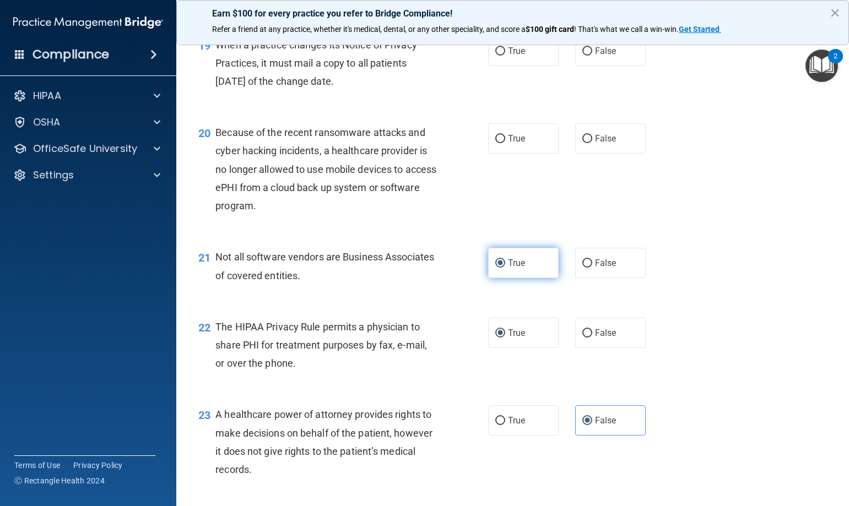
scroll to position [1782, 0]
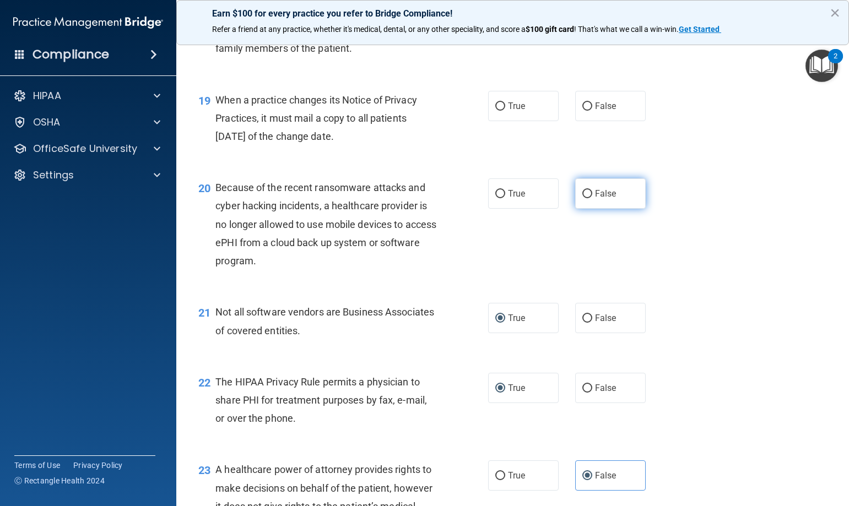
click at [588, 192] on label "False" at bounding box center [610, 194] width 71 height 30
click at [588, 192] on input "False" at bounding box center [588, 194] width 10 height 8
radio input "true"
click at [583, 107] on input "False" at bounding box center [588, 107] width 10 height 8
radio input "true"
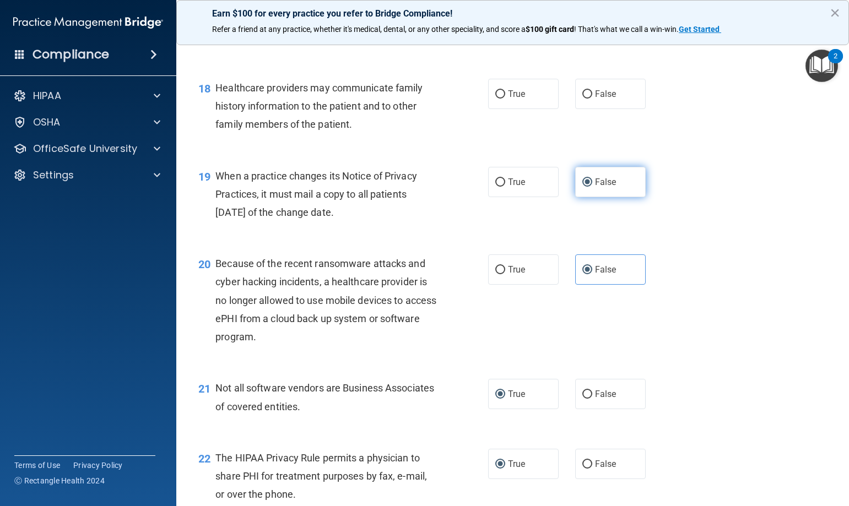
scroll to position [1672, 0]
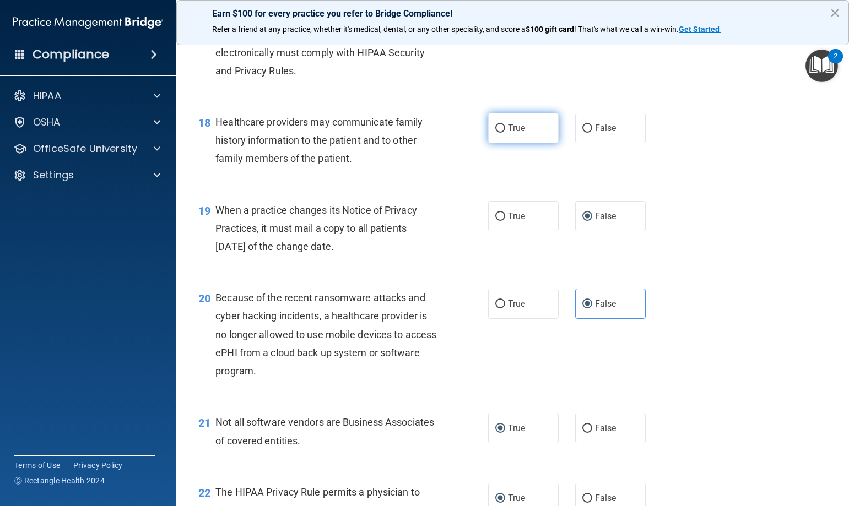
click at [495, 128] on input "True" at bounding box center [500, 129] width 10 height 8
radio input "true"
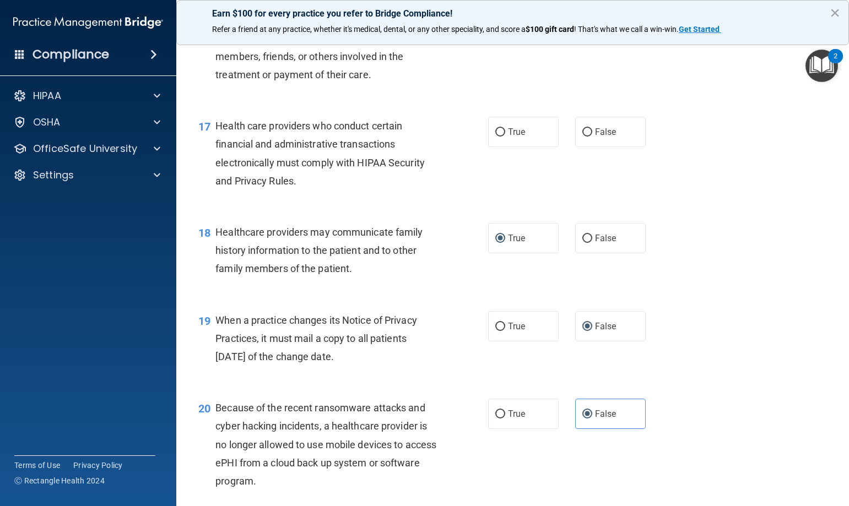
scroll to position [1506, 0]
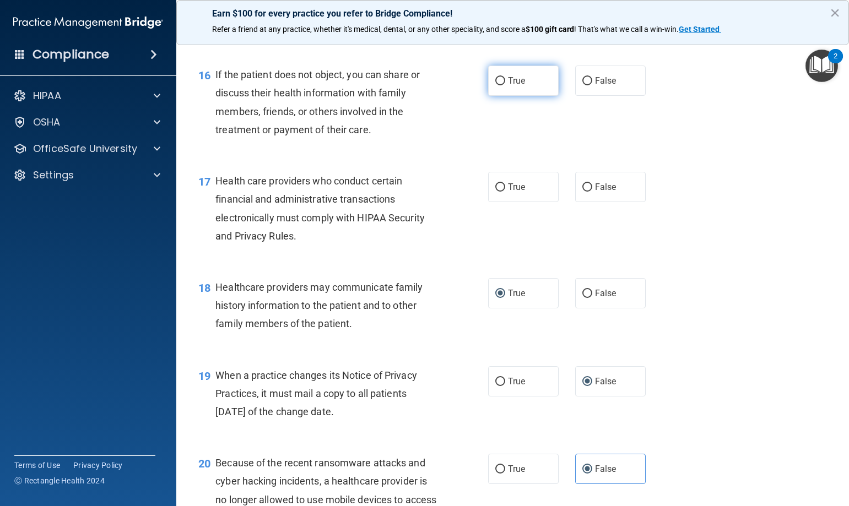
click at [495, 84] on input "True" at bounding box center [500, 81] width 10 height 8
radio input "true"
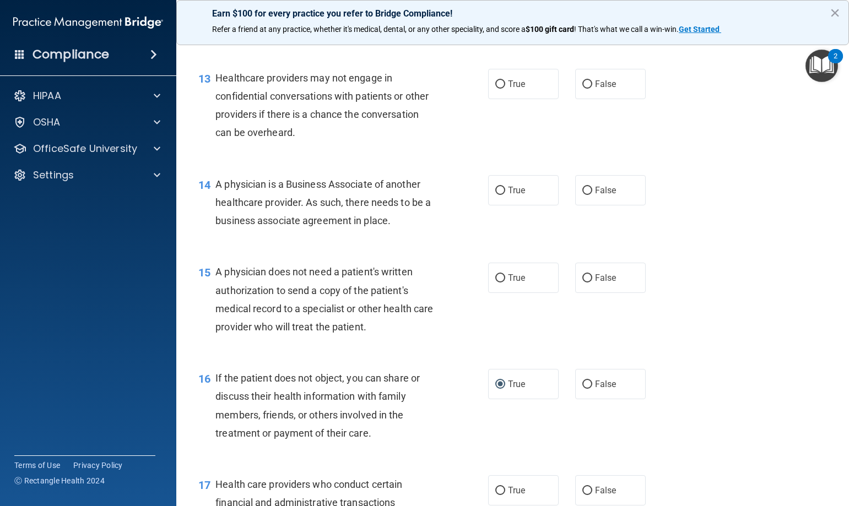
scroll to position [1176, 0]
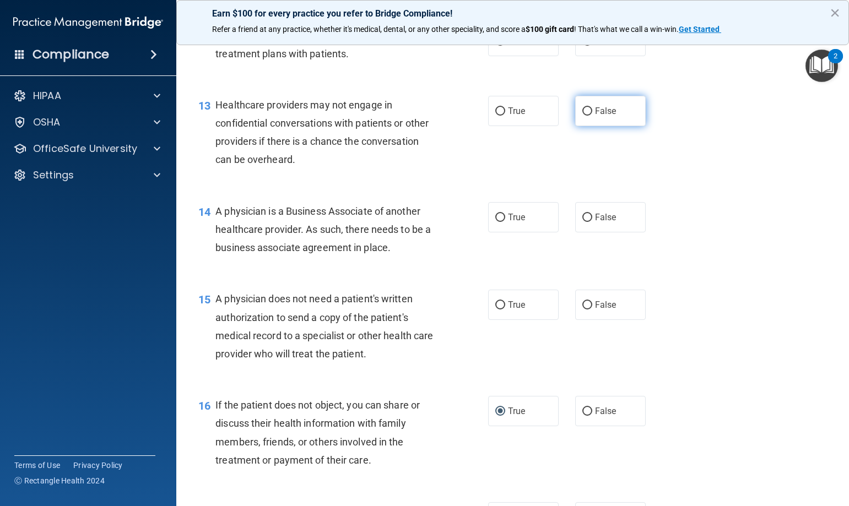
click at [583, 111] on input "False" at bounding box center [588, 111] width 10 height 8
radio input "true"
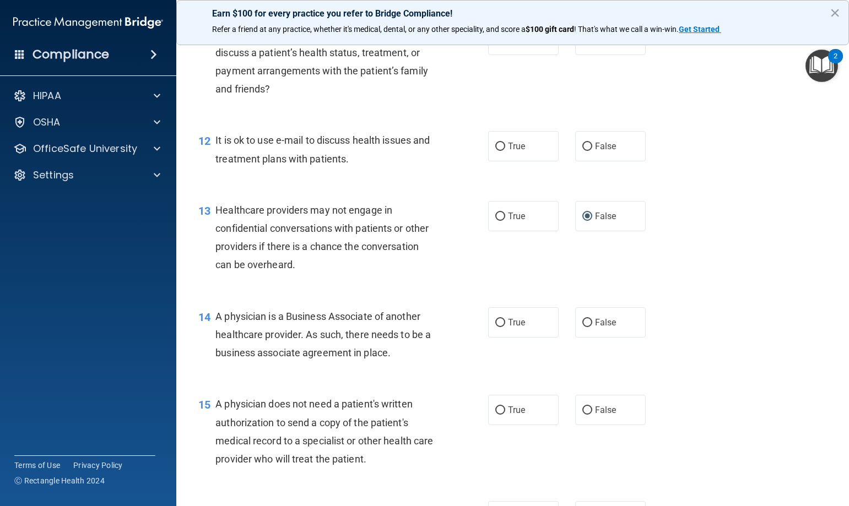
scroll to position [1065, 0]
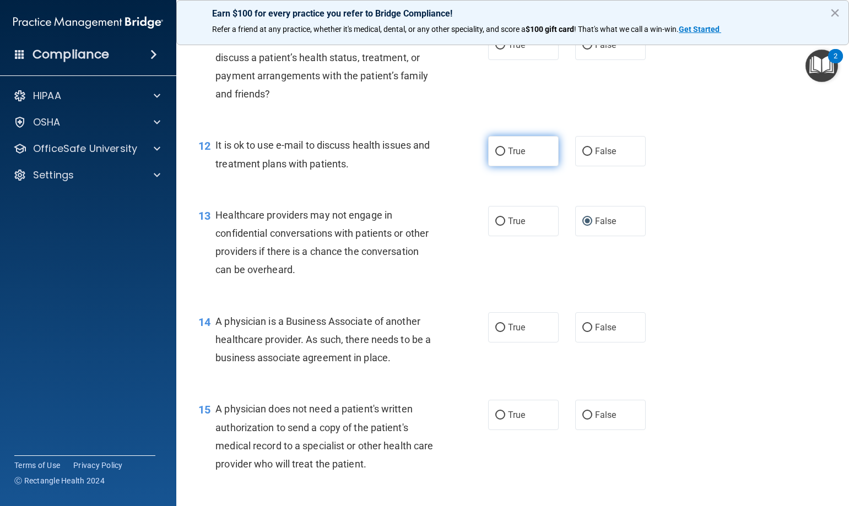
click at [497, 153] on input "True" at bounding box center [500, 152] width 10 height 8
radio input "true"
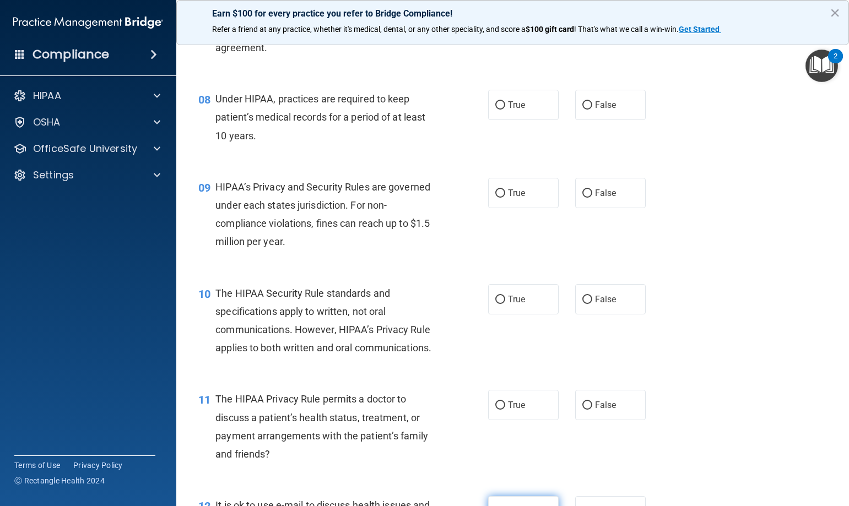
scroll to position [680, 0]
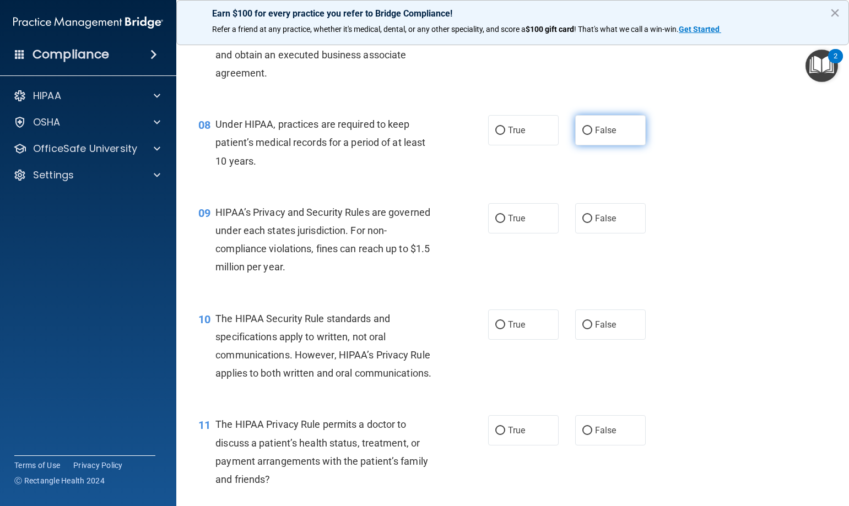
click at [583, 130] on input "False" at bounding box center [588, 131] width 10 height 8
radio input "true"
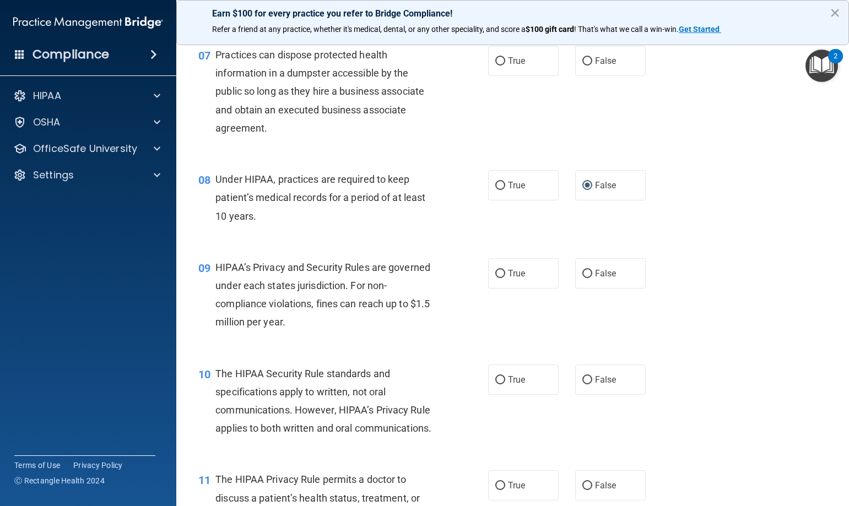
scroll to position [569, 0]
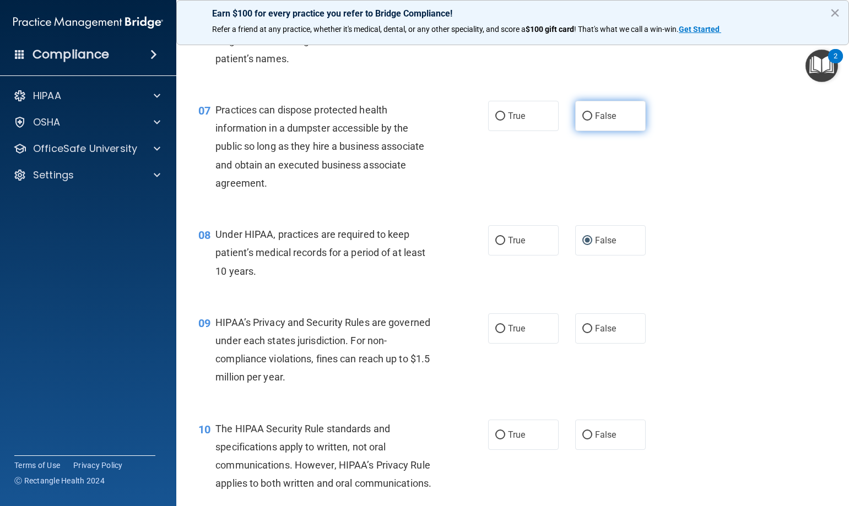
click at [595, 119] on span "False" at bounding box center [605, 116] width 21 height 10
click at [590, 119] on input "False" at bounding box center [588, 116] width 10 height 8
radio input "true"
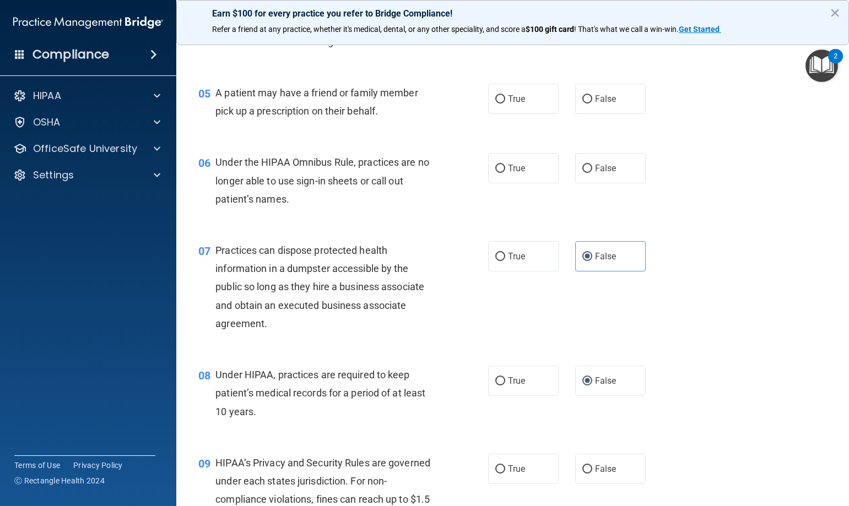
scroll to position [404, 0]
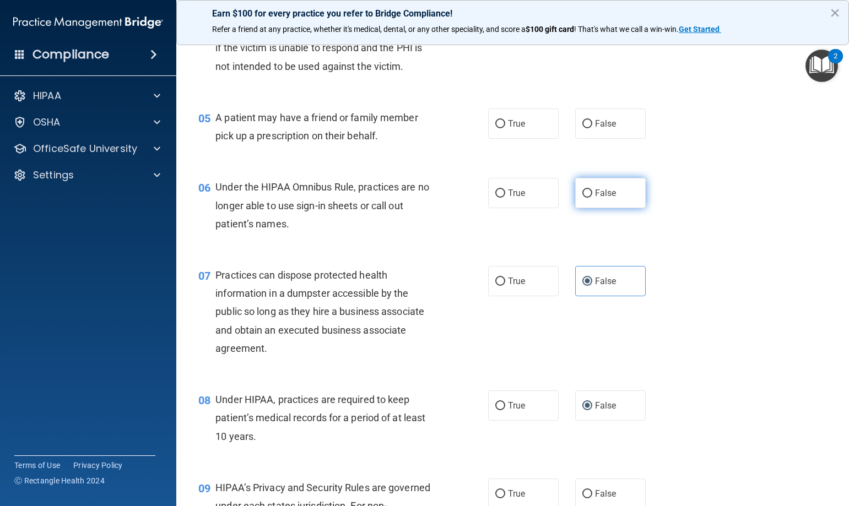
click at [585, 195] on input "False" at bounding box center [588, 194] width 10 height 8
radio input "true"
click at [497, 121] on input "True" at bounding box center [500, 124] width 10 height 8
radio input "true"
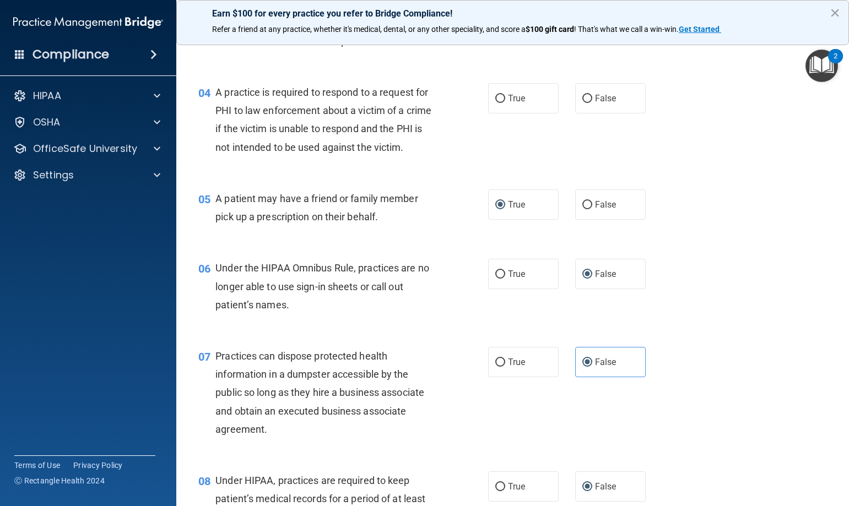
scroll to position [294, 0]
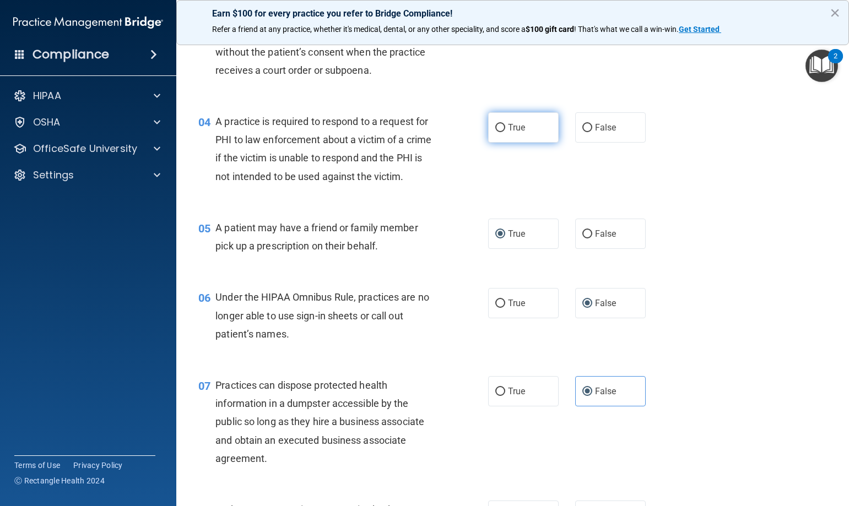
click at [495, 129] on input "True" at bounding box center [500, 128] width 10 height 8
radio input "true"
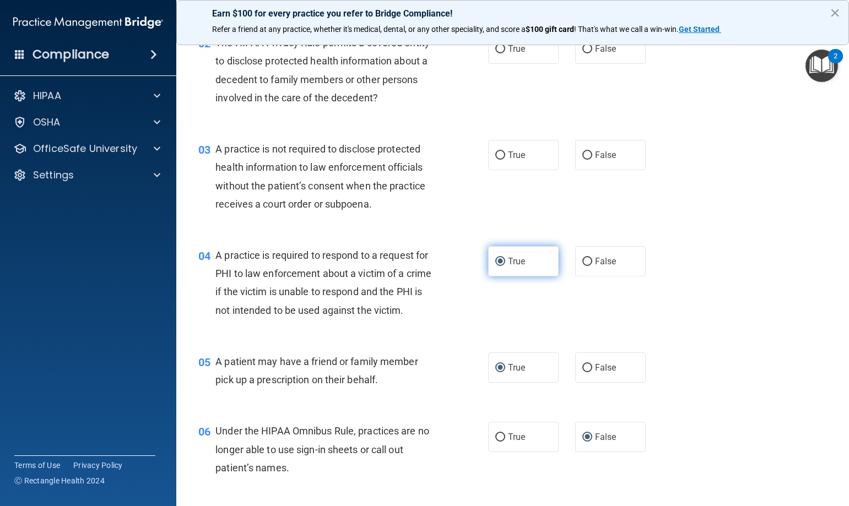
scroll to position [128, 0]
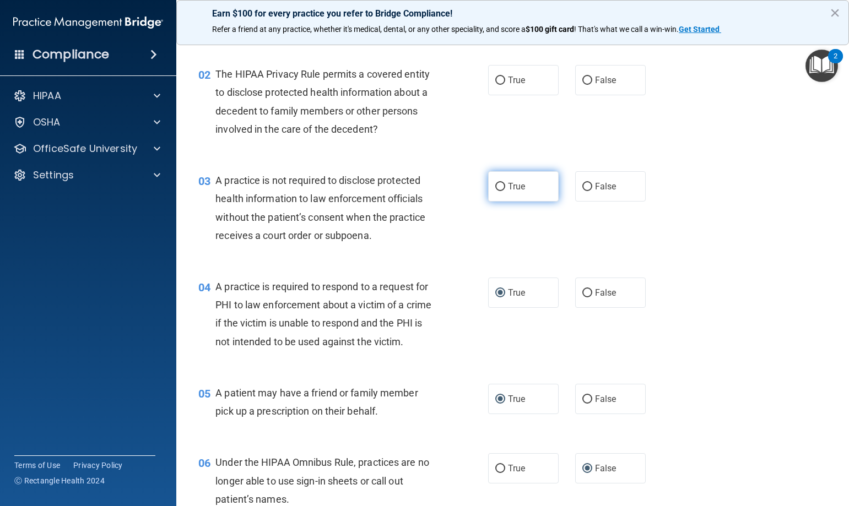
click at [496, 188] on input "True" at bounding box center [500, 187] width 10 height 8
radio input "true"
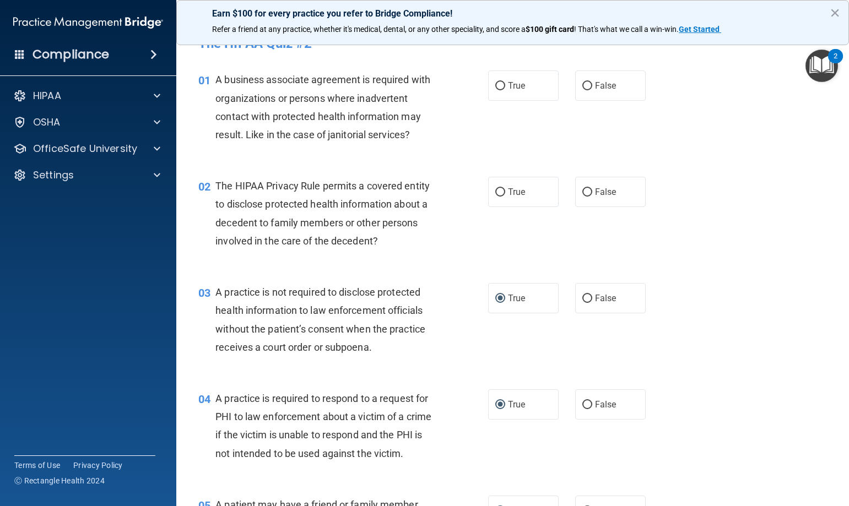
scroll to position [0, 0]
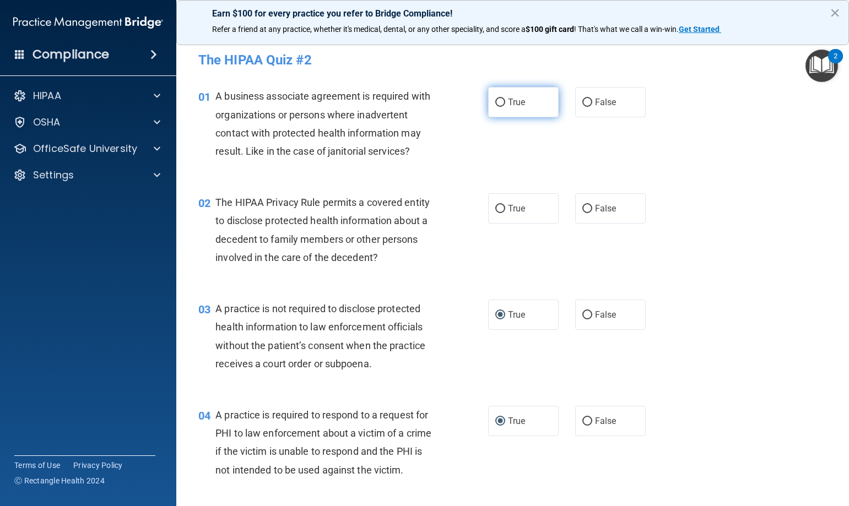
click at [502, 105] on label "True" at bounding box center [523, 102] width 71 height 30
click at [502, 105] on input "True" at bounding box center [500, 103] width 10 height 8
radio input "true"
click at [583, 103] on input "False" at bounding box center [588, 103] width 10 height 8
radio input "true"
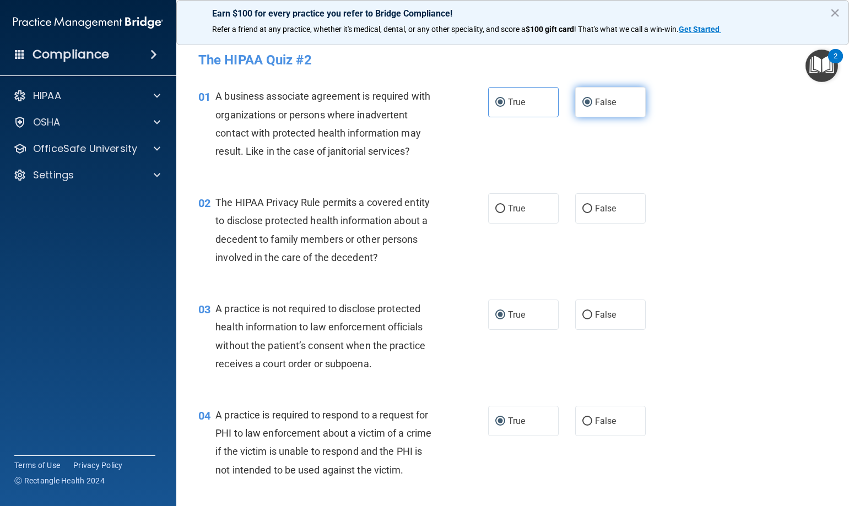
radio input "false"
click at [587, 214] on label "False" at bounding box center [610, 208] width 71 height 30
click at [587, 213] on input "False" at bounding box center [588, 209] width 10 height 8
radio input "true"
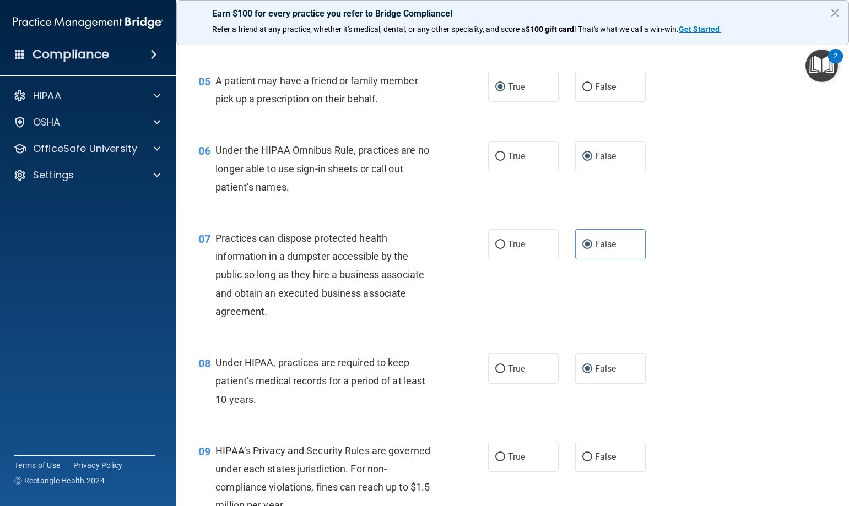
scroll to position [496, 0]
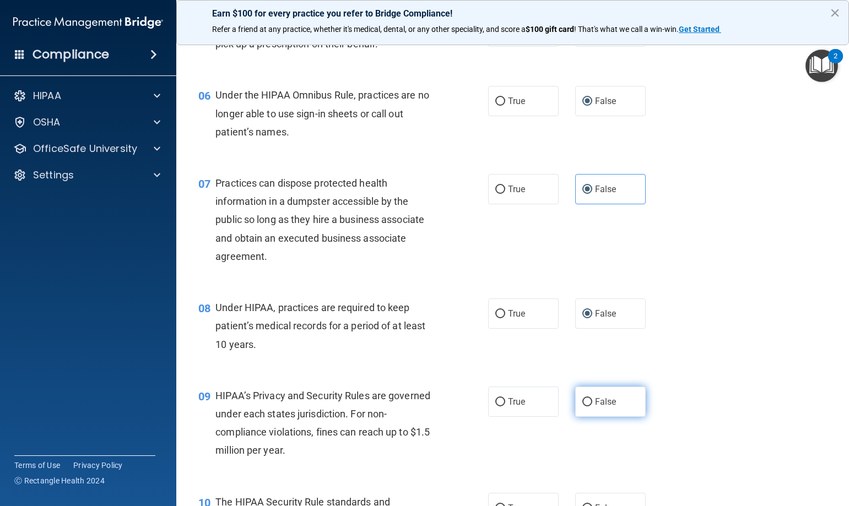
click at [583, 403] on input "False" at bounding box center [588, 402] width 10 height 8
radio input "true"
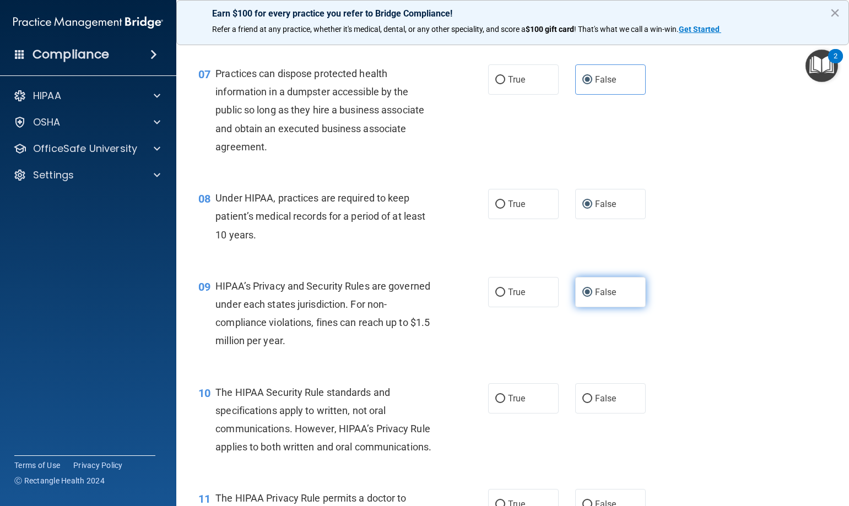
scroll to position [606, 0]
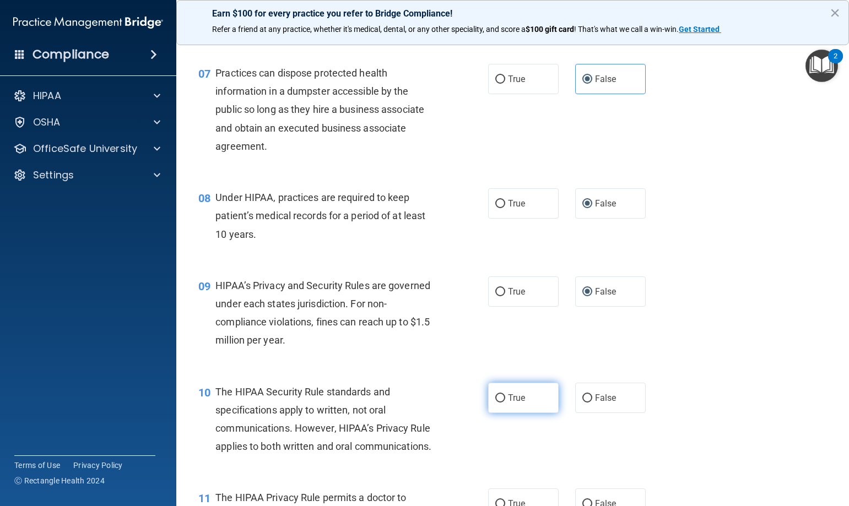
click at [496, 399] on input "True" at bounding box center [500, 399] width 10 height 8
radio input "true"
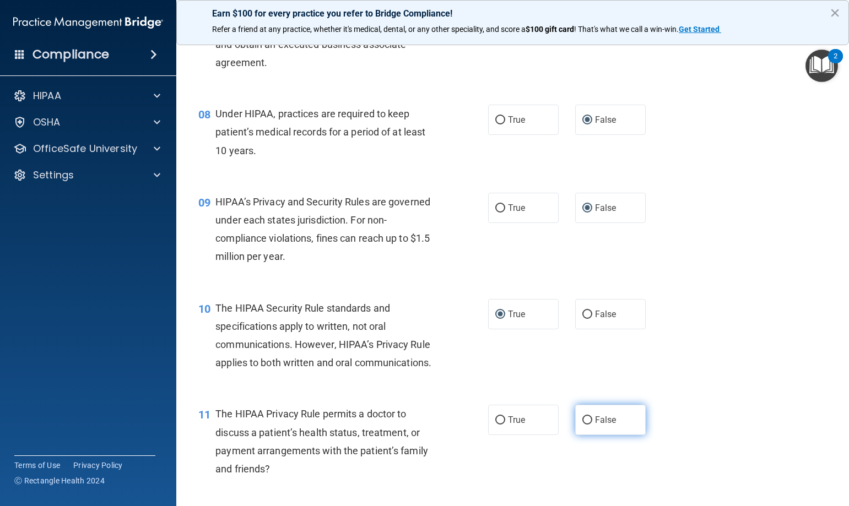
scroll to position [716, 0]
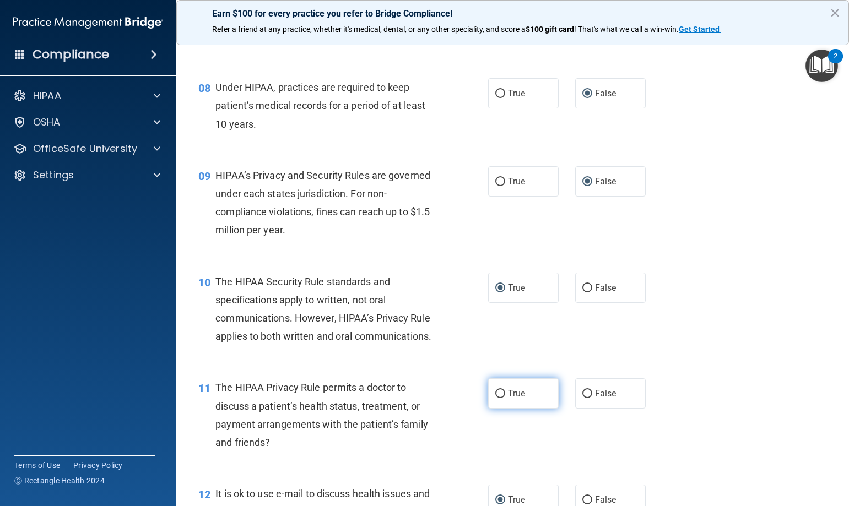
click at [498, 396] on input "True" at bounding box center [500, 394] width 10 height 8
radio input "true"
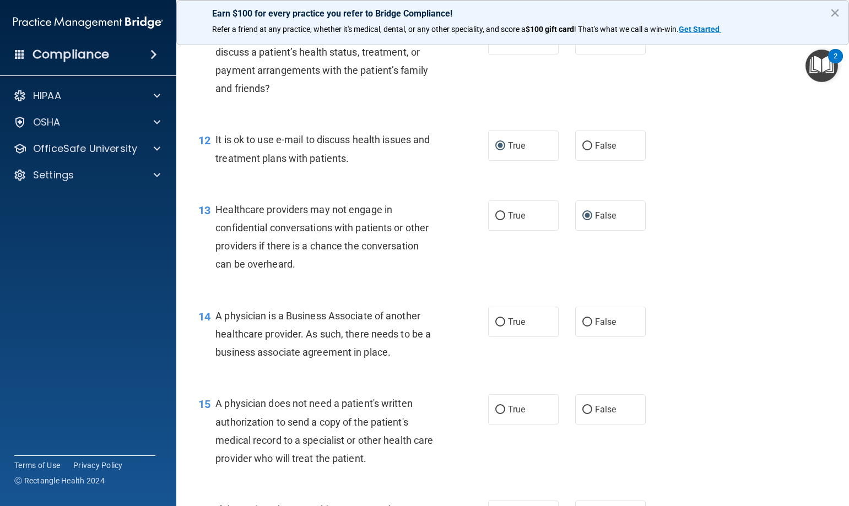
scroll to position [1102, 0]
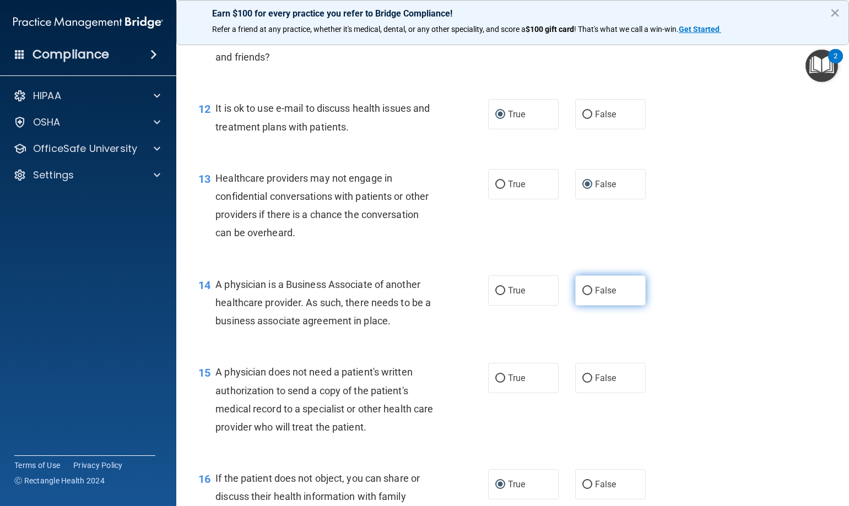
click at [583, 292] on input "False" at bounding box center [588, 291] width 10 height 8
radio input "true"
click at [496, 380] on input "True" at bounding box center [500, 379] width 10 height 8
radio input "true"
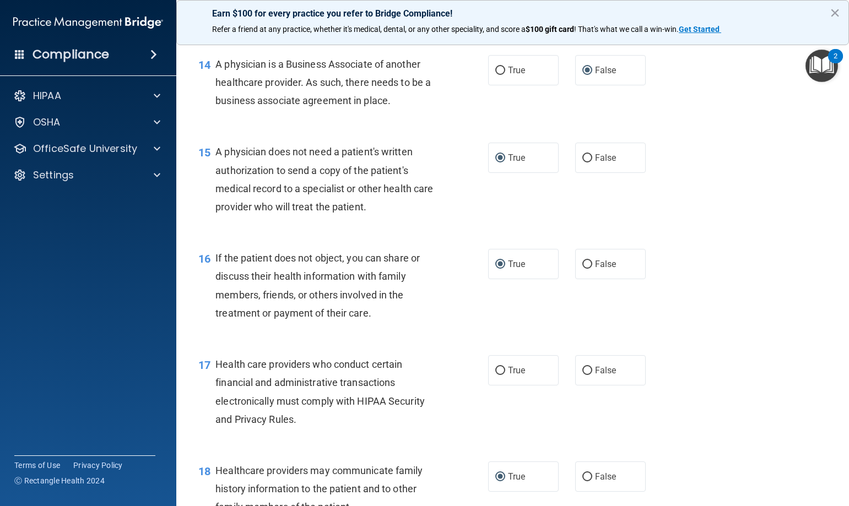
scroll to position [1378, 0]
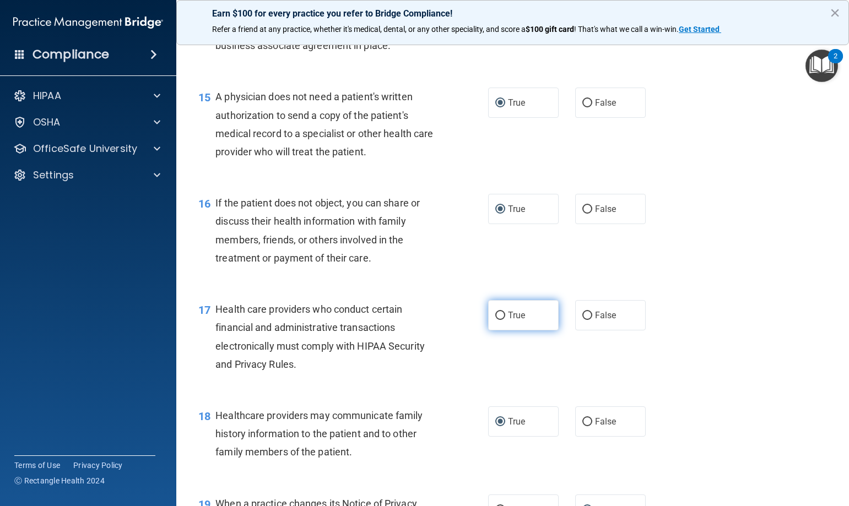
click at [498, 316] on input "True" at bounding box center [500, 316] width 10 height 8
radio input "true"
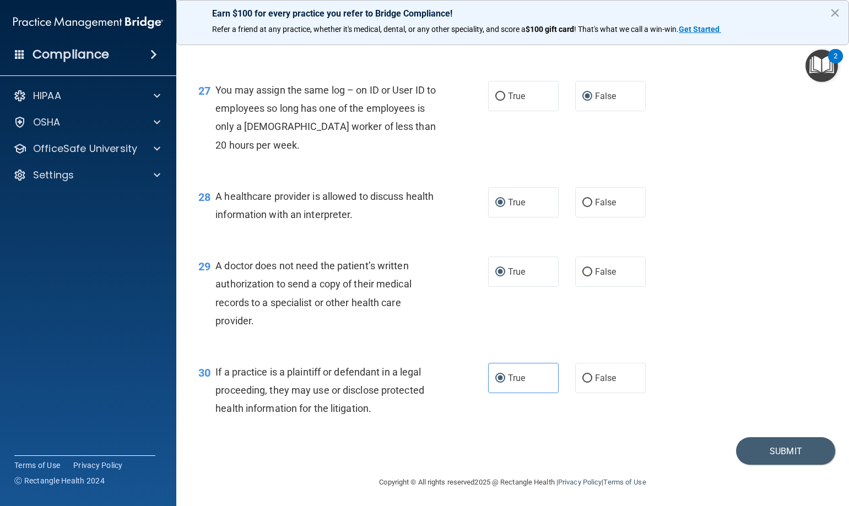
scroll to position [2498, 0]
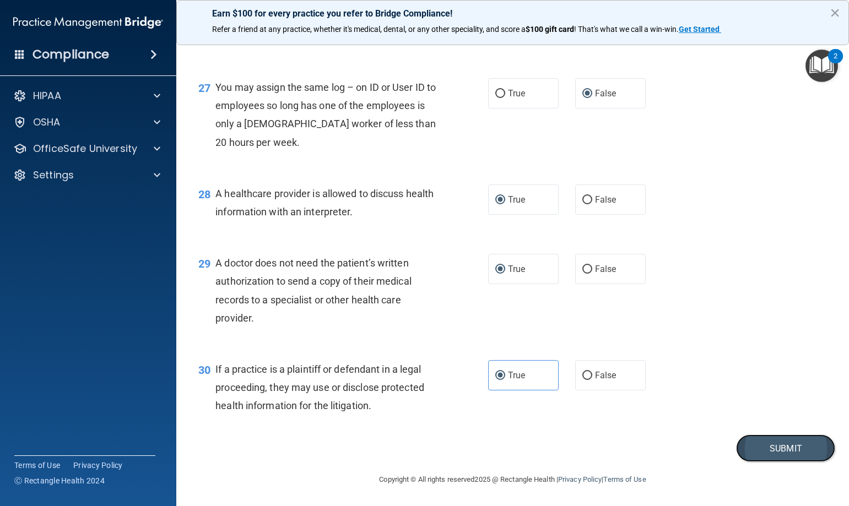
click at [770, 450] on button "Submit" at bounding box center [785, 449] width 99 height 28
click at [774, 447] on button "Submit" at bounding box center [785, 449] width 99 height 28
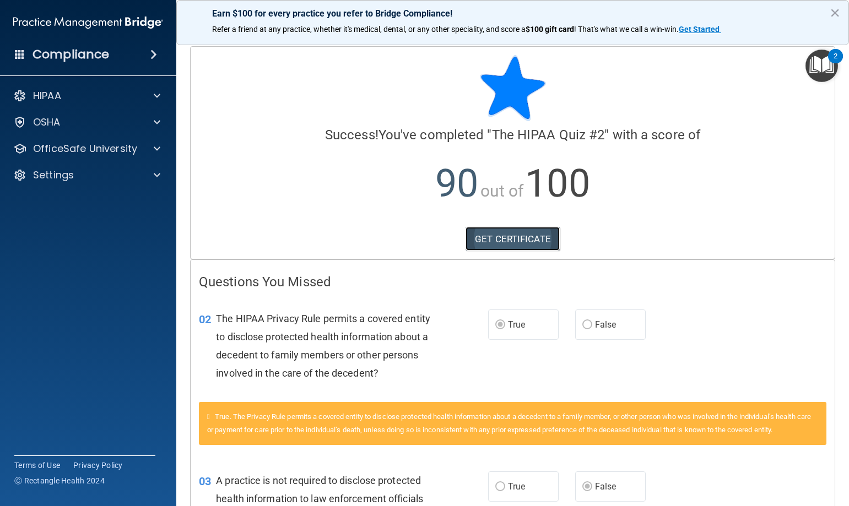
click at [505, 238] on link "GET CERTIFICATE" at bounding box center [513, 239] width 94 height 24
